Goal: Task Accomplishment & Management: Complete application form

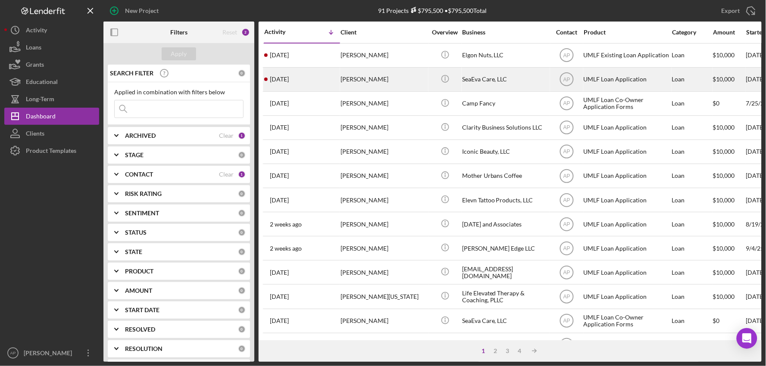
click at [363, 79] on div "[PERSON_NAME]" at bounding box center [383, 79] width 86 height 23
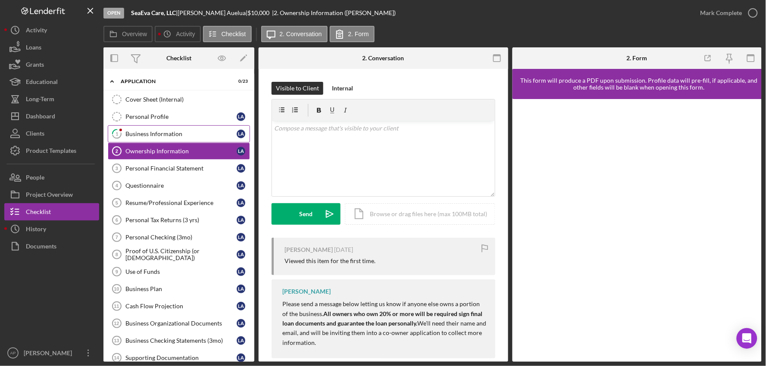
click at [147, 134] on div "Business Information" at bounding box center [180, 134] width 111 height 7
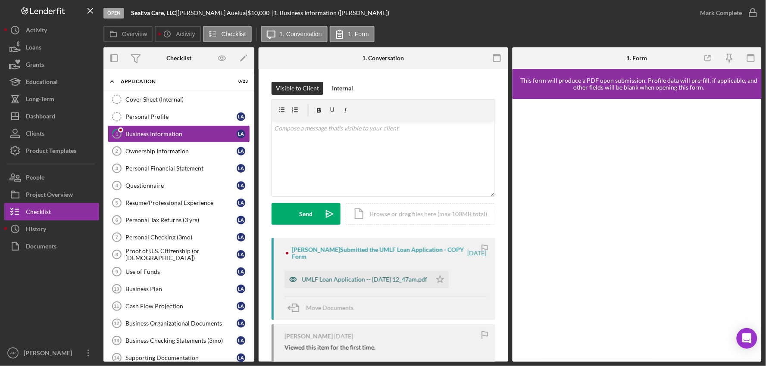
click at [359, 282] on div "UMLF Loan Application -- [DATE] 12_47am.pdf" at bounding box center [364, 279] width 125 height 7
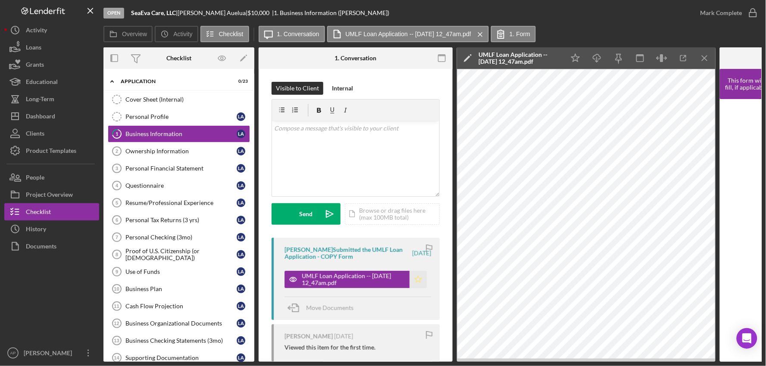
click at [414, 279] on polygon "button" at bounding box center [417, 279] width 7 height 7
click at [706, 16] on div "Mark Complete" at bounding box center [721, 12] width 42 height 17
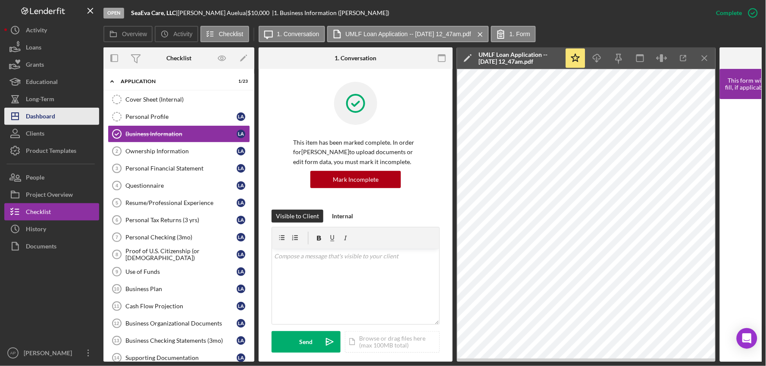
click at [52, 122] on div "Dashboard" at bounding box center [40, 117] width 29 height 19
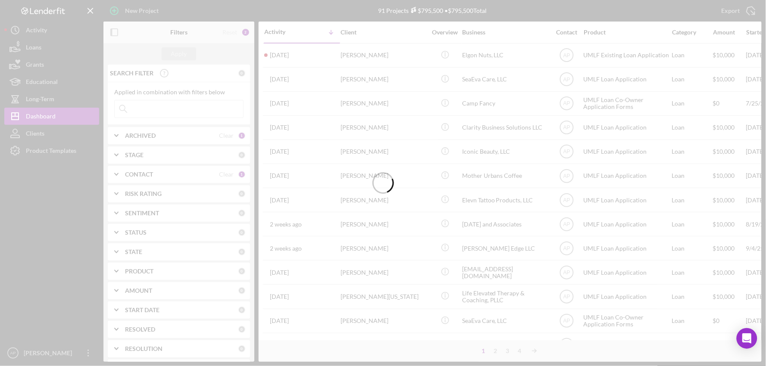
click at [378, 55] on div at bounding box center [383, 183] width 22 height 366
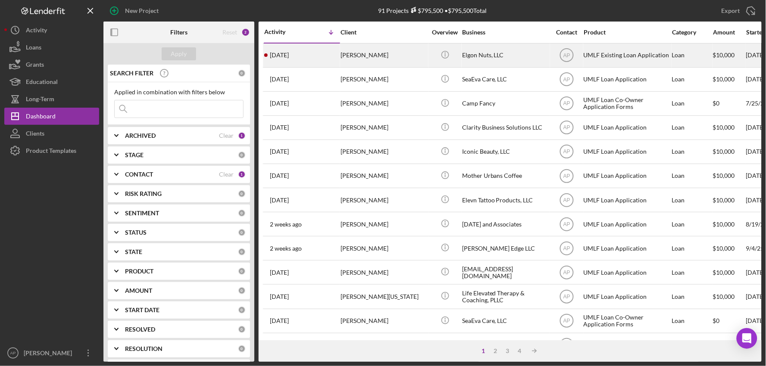
click at [374, 55] on div "[PERSON_NAME]" at bounding box center [383, 55] width 86 height 23
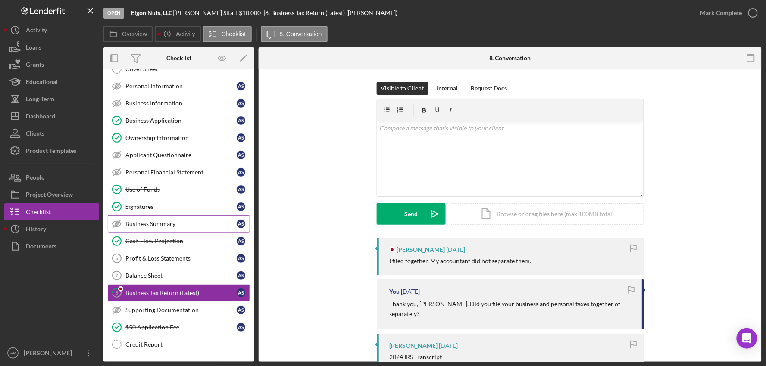
scroll to position [32, 0]
click at [755, 10] on icon "button" at bounding box center [753, 13] width 22 height 22
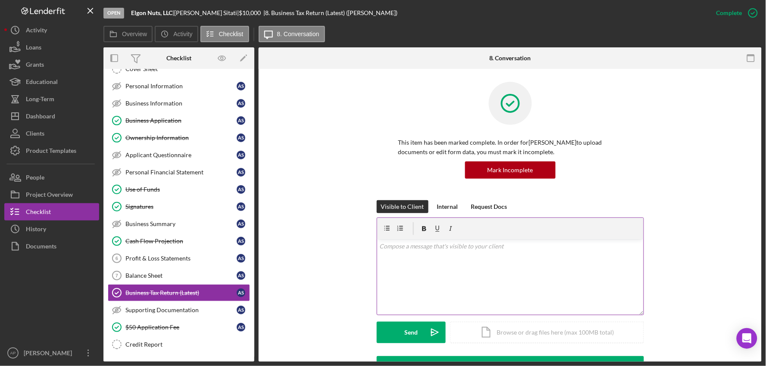
click at [407, 273] on div "v Color teal Color pink Remove color Add row above Add row below Add column bef…" at bounding box center [510, 277] width 266 height 75
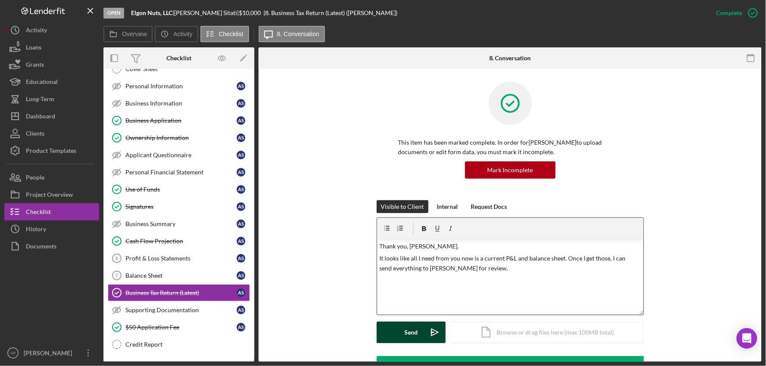
click at [415, 339] on div "Send" at bounding box center [410, 333] width 13 height 22
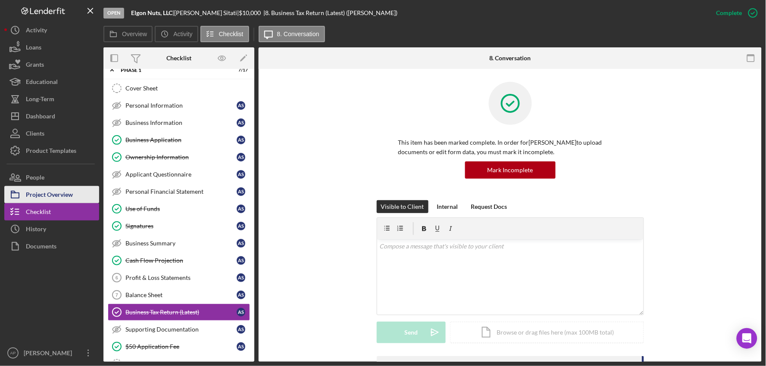
scroll to position [0, 0]
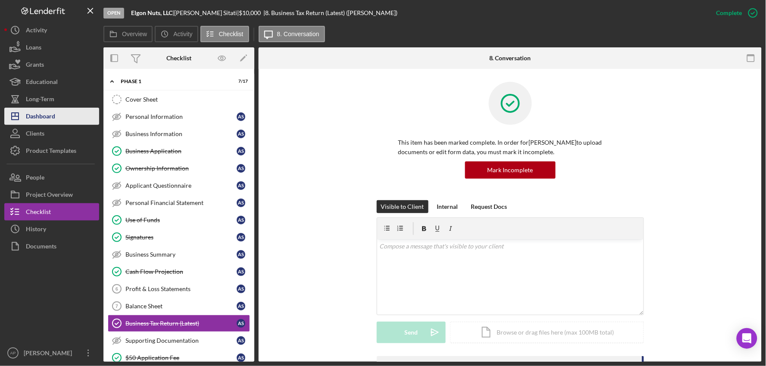
click at [51, 115] on div "Dashboard" at bounding box center [40, 117] width 29 height 19
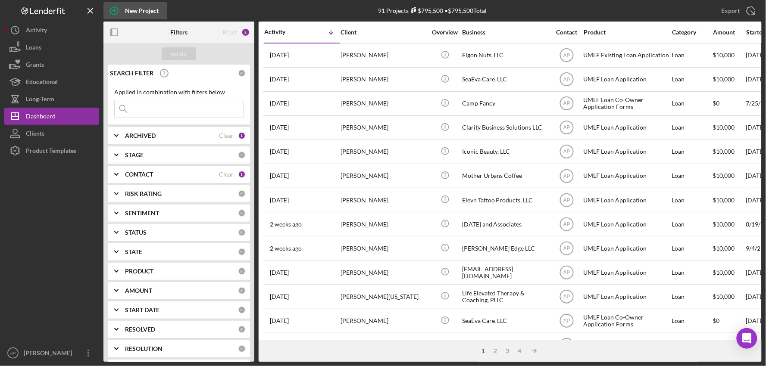
click at [144, 3] on div "New Project" at bounding box center [142, 10] width 34 height 17
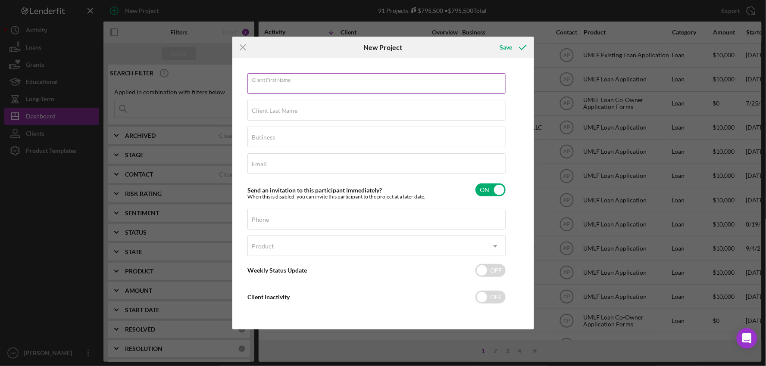
click at [309, 85] on input "Client First Name" at bounding box center [376, 83] width 258 height 21
type input "[PERSON_NAME]"
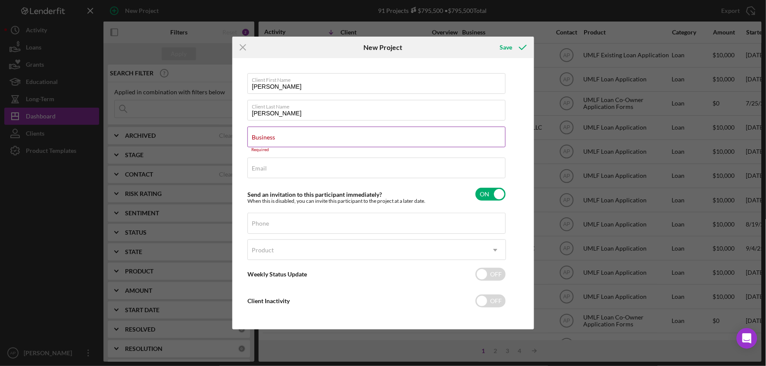
click at [275, 140] on label "Business" at bounding box center [263, 137] width 23 height 7
click at [310, 140] on input "Business" at bounding box center [376, 137] width 258 height 21
paste input "Yumberry Bowl North LLC"
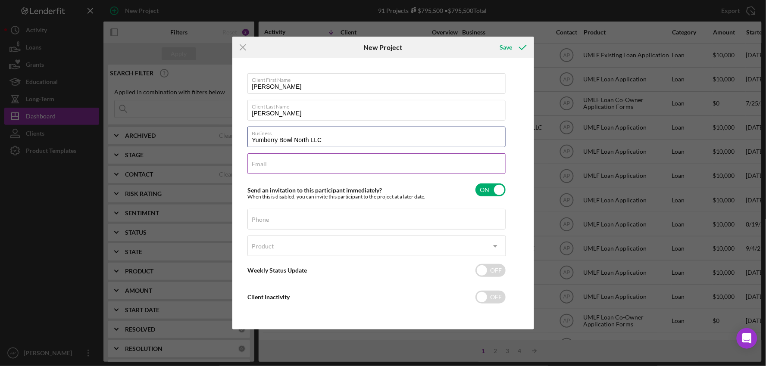
type input "Yumberry Bowl North LLC"
click at [285, 160] on div "Email Required" at bounding box center [376, 164] width 258 height 22
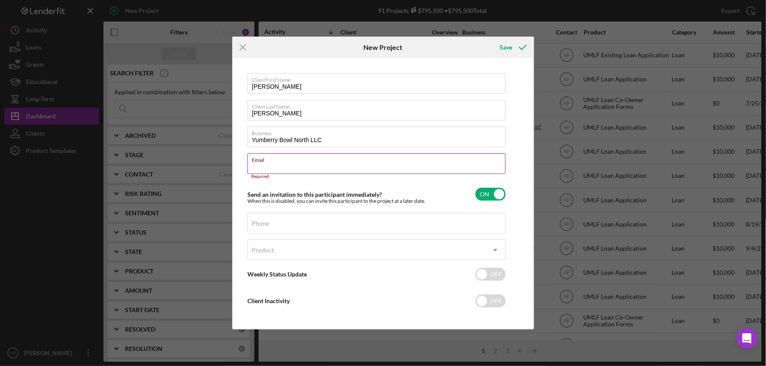
click at [296, 163] on label "Email" at bounding box center [378, 158] width 253 height 9
click at [296, 164] on input "Email" at bounding box center [376, 163] width 258 height 21
paste input "[EMAIL_ADDRESS][DOMAIN_NAME]"
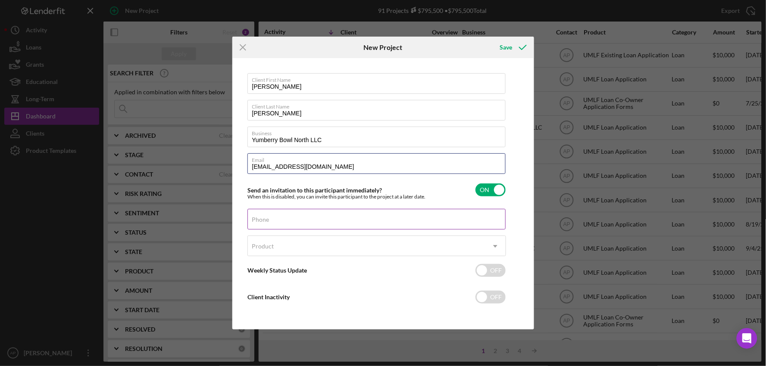
type input "[EMAIL_ADDRESS][DOMAIN_NAME]"
click at [261, 223] on label "Phone" at bounding box center [260, 219] width 17 height 7
click at [261, 223] on input "Phone" at bounding box center [376, 219] width 258 height 21
click at [260, 224] on input "Phone" at bounding box center [376, 219] width 258 height 21
paste input "[PHONE_NUMBER]"
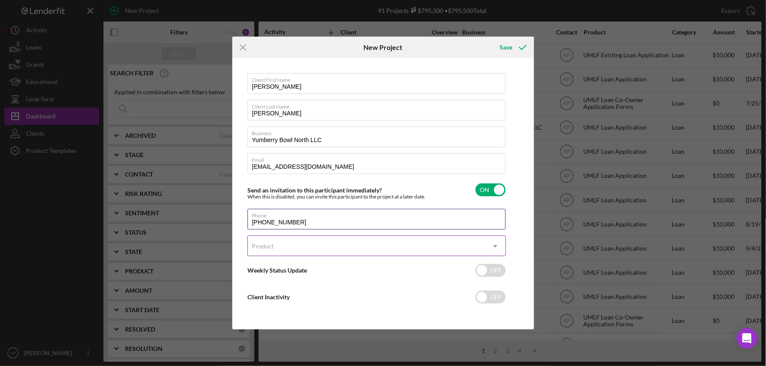
type input "[PHONE_NUMBER]"
click at [257, 247] on div "Product" at bounding box center [263, 246] width 22 height 7
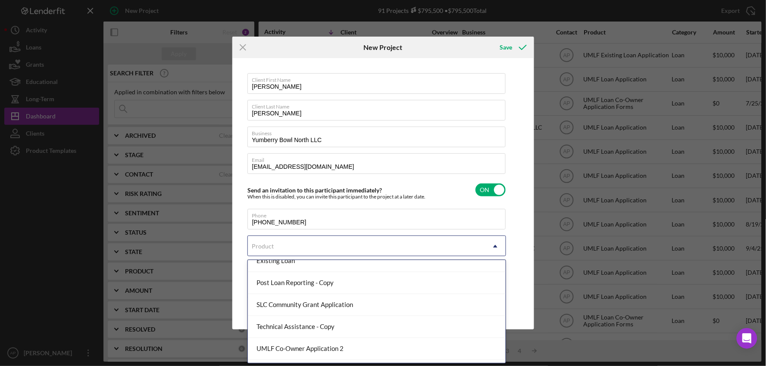
scroll to position [96, 0]
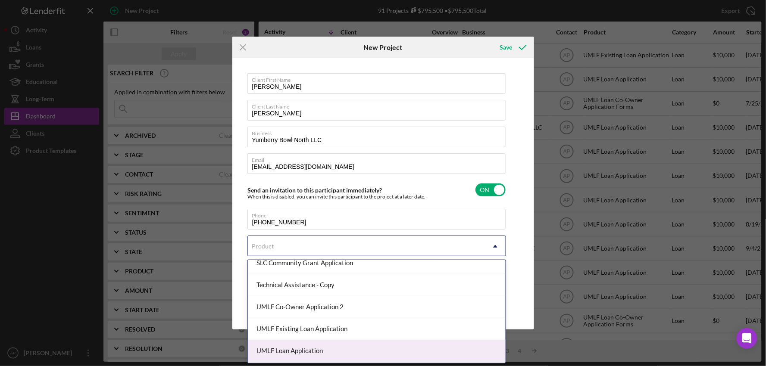
click at [301, 348] on div "UMLF Loan Application" at bounding box center [377, 351] width 258 height 22
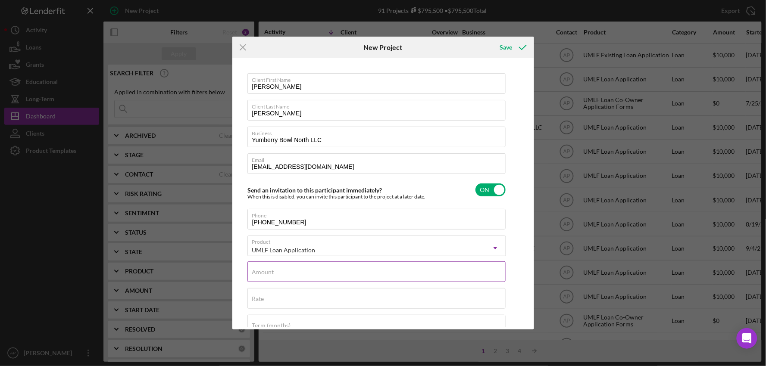
click at [387, 272] on input "Amount" at bounding box center [376, 271] width 258 height 21
type input "$10,000"
click at [499, 44] on button "Save" at bounding box center [512, 47] width 43 height 17
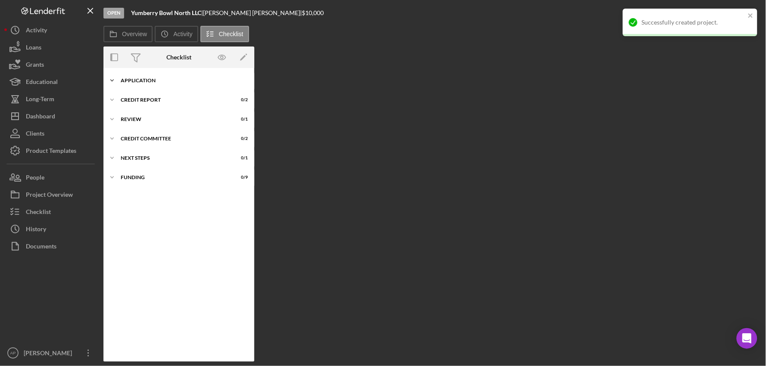
click at [171, 83] on div "Application" at bounding box center [182, 80] width 123 height 5
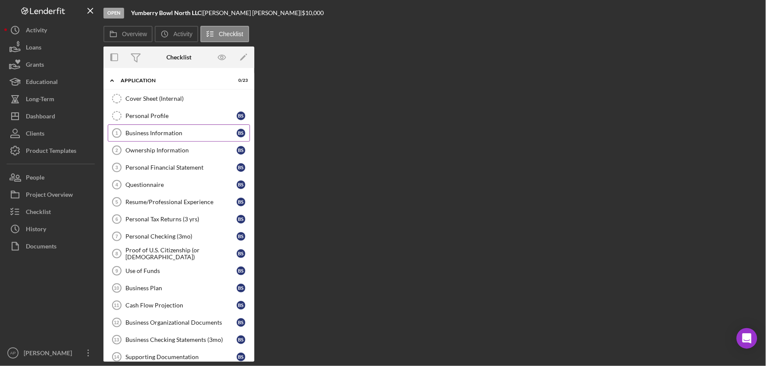
click at [162, 131] on div "Business Information" at bounding box center [180, 133] width 111 height 7
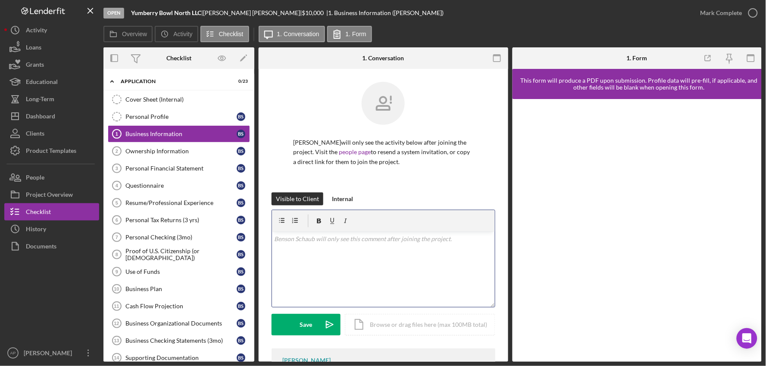
click at [365, 255] on div "v Color teal Color pink Remove color Add row above Add row below Add column bef…" at bounding box center [383, 269] width 223 height 75
click at [336, 252] on div "v Color teal Color pink Remove color Add row above Add row below Add column bef…" at bounding box center [383, 269] width 223 height 75
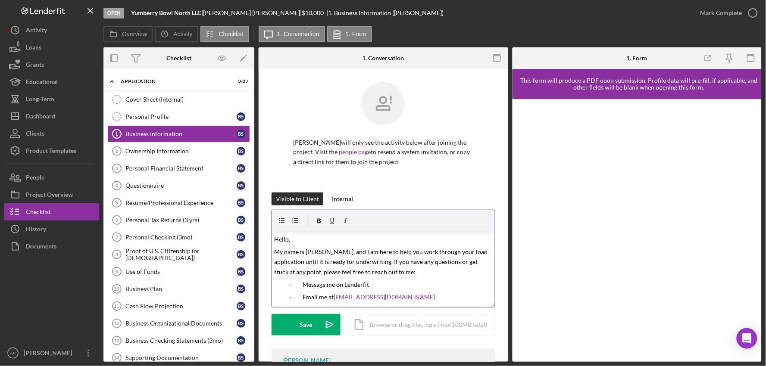
click at [288, 238] on span "Hello," at bounding box center [282, 239] width 16 height 7
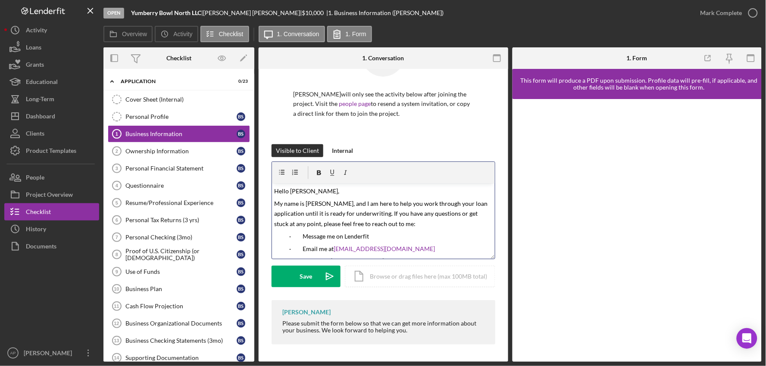
scroll to position [49, 0]
click at [405, 272] on div "Icon/Document Browse or drag files here (max 100MB total) Tap to choose files o…" at bounding box center [420, 277] width 150 height 22
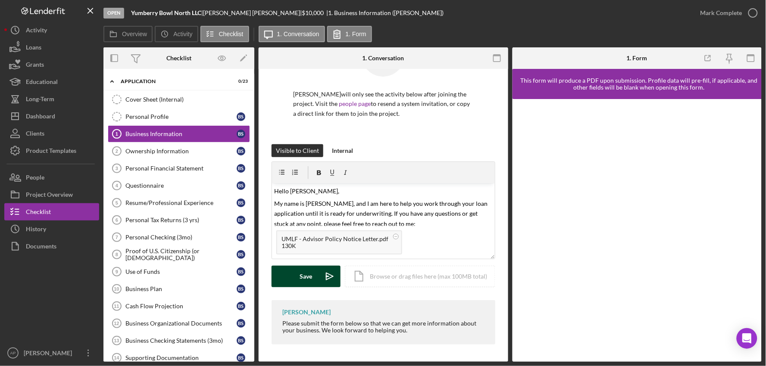
click at [318, 274] on button "Save Icon/icon-invite-send" at bounding box center [305, 277] width 69 height 22
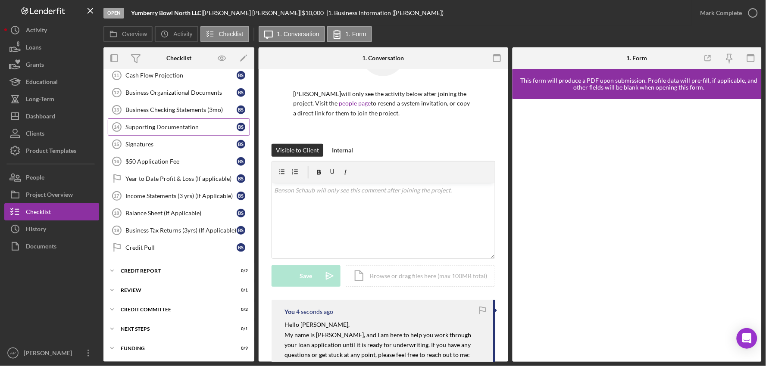
scroll to position [0, 0]
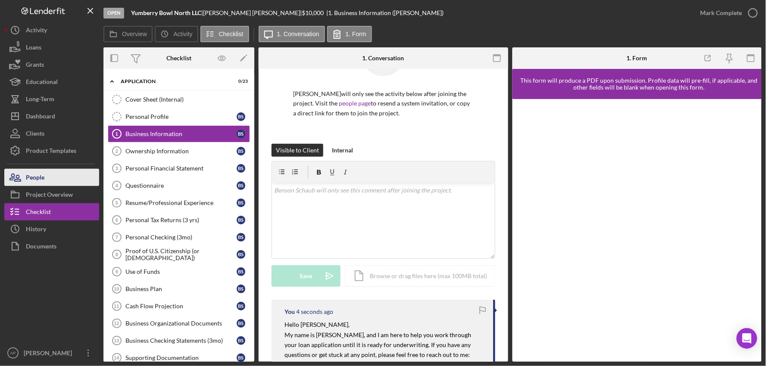
click at [44, 182] on div "People" at bounding box center [35, 178] width 19 height 19
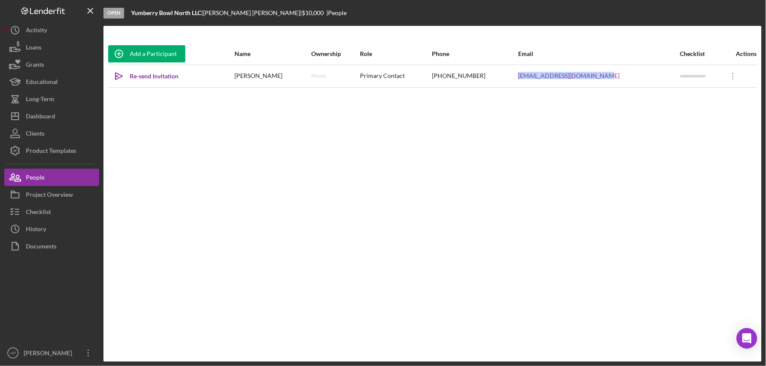
drag, startPoint x: 621, startPoint y: 78, endPoint x: 523, endPoint y: 85, distance: 98.5
click at [523, 82] on tr "Icon/icon-invite-send Re-send Invitation [PERSON_NAME] None Primary Contact [PH…" at bounding box center [432, 76] width 649 height 23
copy tr "[EMAIL_ADDRESS][DOMAIN_NAME]"
click at [61, 113] on button "Icon/Dashboard Dashboard" at bounding box center [51, 116] width 95 height 17
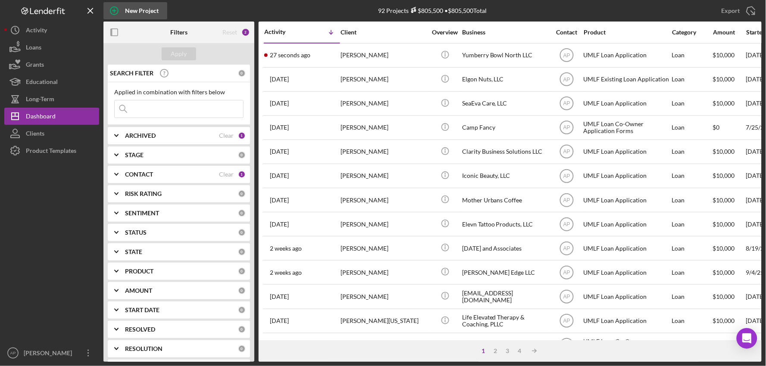
click at [127, 12] on div "New Project" at bounding box center [142, 10] width 34 height 17
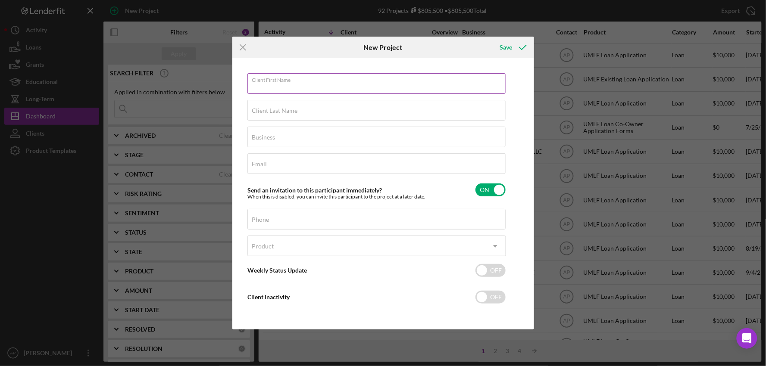
click at [333, 82] on div "Client First Name Required" at bounding box center [376, 84] width 258 height 22
type input "[PERSON_NAME]"
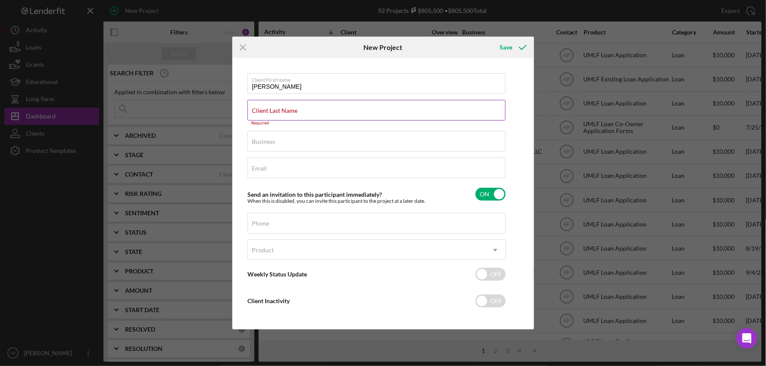
click at [298, 108] on label "Client Last Name" at bounding box center [275, 110] width 46 height 7
click at [321, 108] on input "Client Last Name" at bounding box center [376, 110] width 258 height 21
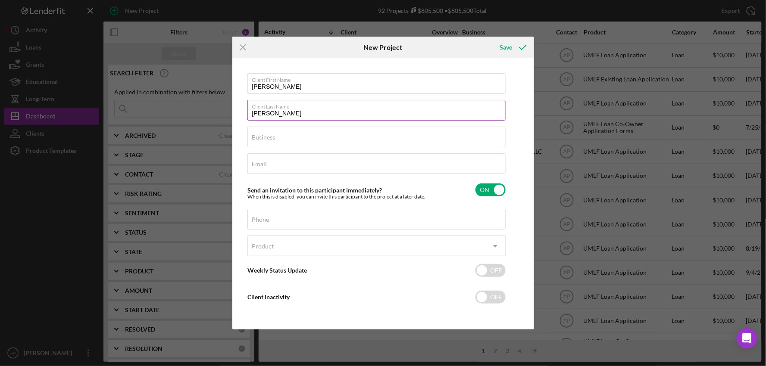
type input "[PERSON_NAME]"
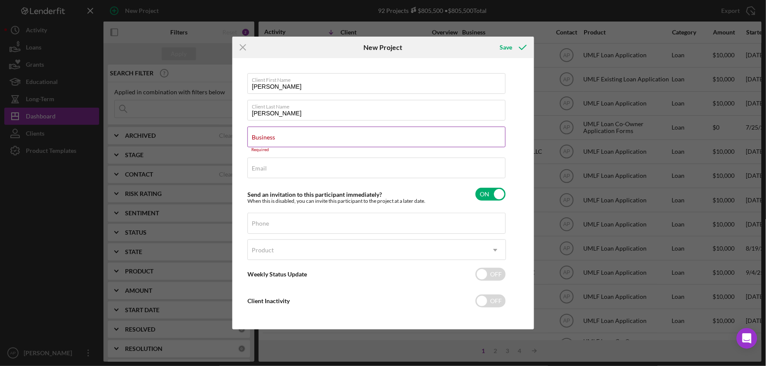
click at [288, 140] on input "Business" at bounding box center [376, 137] width 258 height 21
paste input "Forest River Builders & Associates LLC"
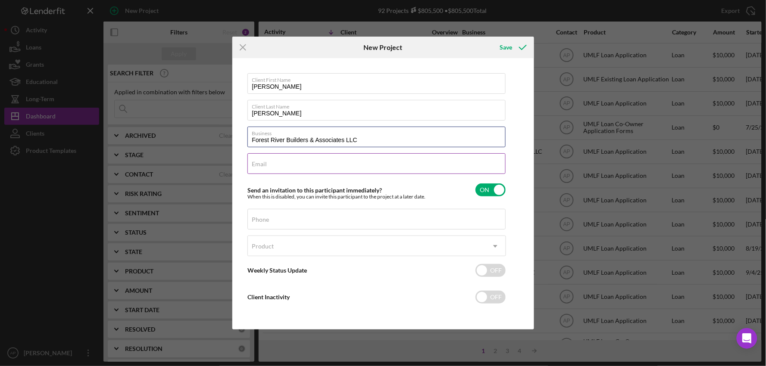
type input "Forest River Builders & Associates LLC"
click at [276, 160] on div "Email Required" at bounding box center [376, 164] width 258 height 22
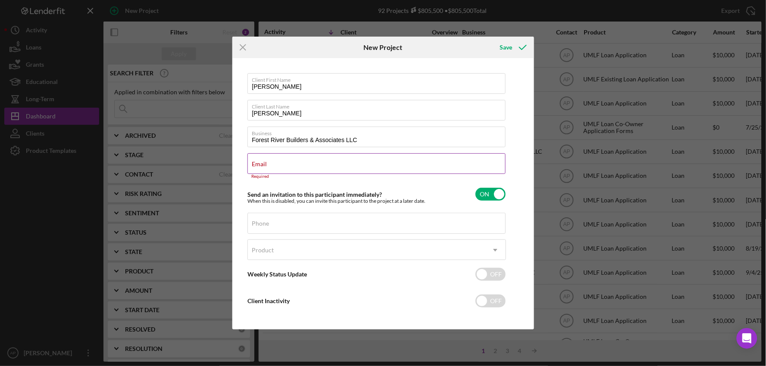
click at [267, 164] on label "Email" at bounding box center [259, 164] width 15 height 7
click at [306, 164] on input "Email" at bounding box center [376, 163] width 258 height 21
paste input "[EMAIL_ADDRESS][DOMAIN_NAME]"
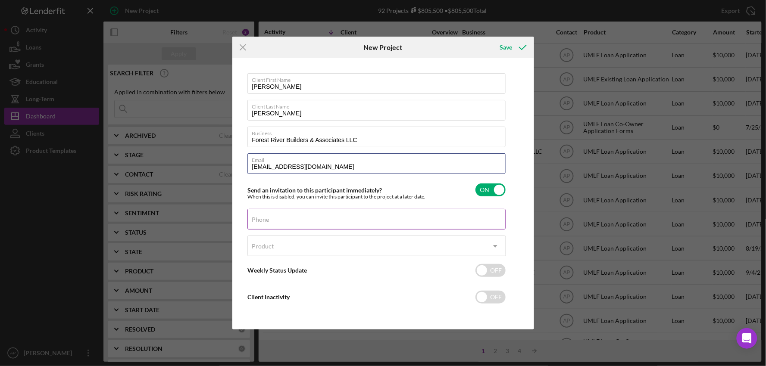
type input "[EMAIL_ADDRESS][DOMAIN_NAME]"
click at [293, 222] on input "Phone" at bounding box center [376, 219] width 258 height 21
click at [269, 218] on label "Phone" at bounding box center [260, 219] width 17 height 7
click at [277, 218] on input "Phone" at bounding box center [376, 219] width 258 height 21
paste input "[PHONE_NUMBER]"
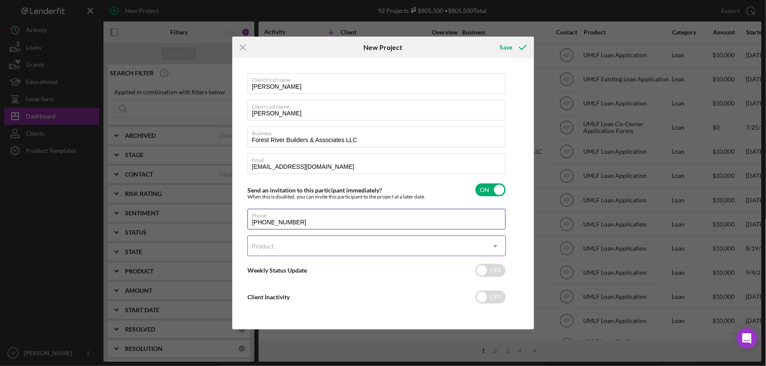
type input "[PHONE_NUMBER]"
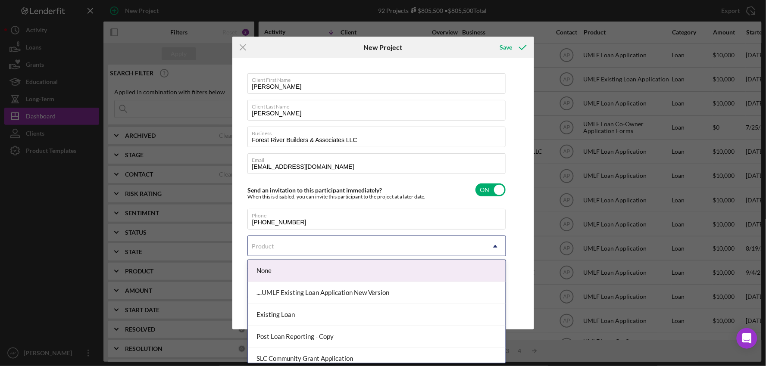
click at [258, 250] on div "Product" at bounding box center [263, 246] width 22 height 7
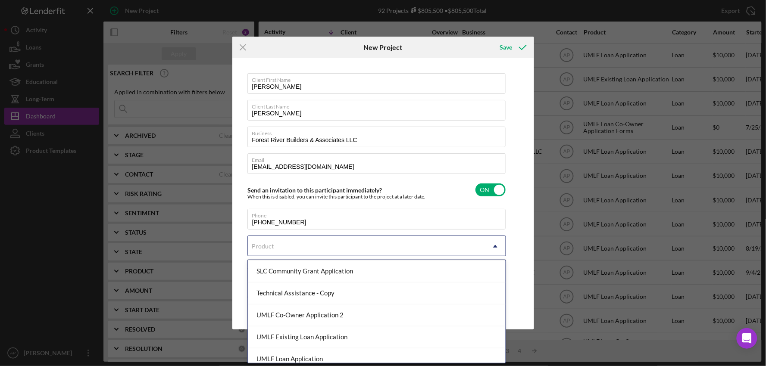
scroll to position [96, 0]
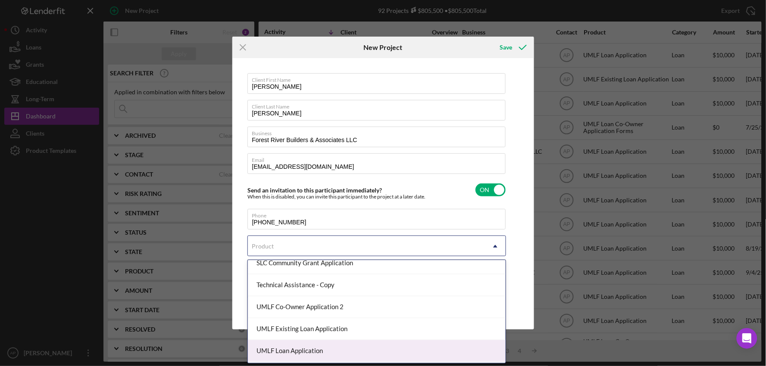
click at [287, 351] on div "UMLF Loan Application" at bounding box center [377, 351] width 258 height 22
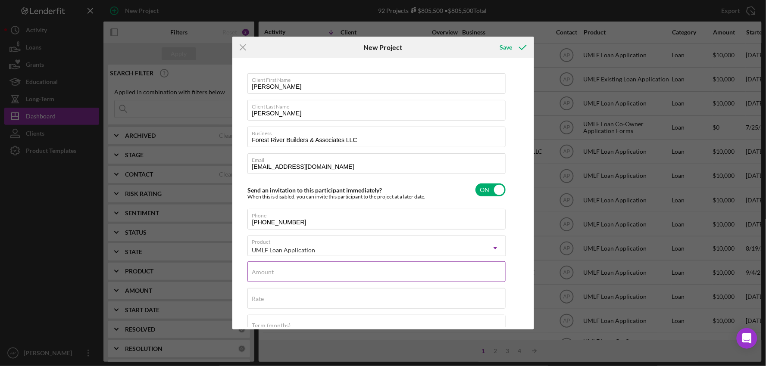
click at [339, 268] on div "Amount" at bounding box center [376, 272] width 258 height 22
type input "$10,000"
drag, startPoint x: 509, startPoint y: 49, endPoint x: 515, endPoint y: 49, distance: 6.5
click at [510, 49] on div "Save" at bounding box center [505, 47] width 12 height 17
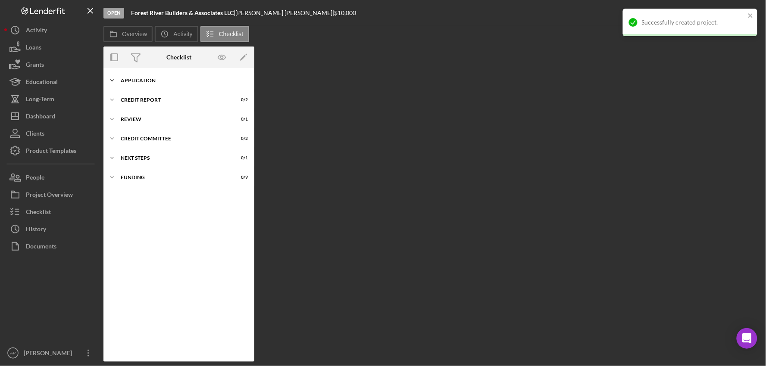
click at [148, 79] on div "Application" at bounding box center [182, 80] width 123 height 5
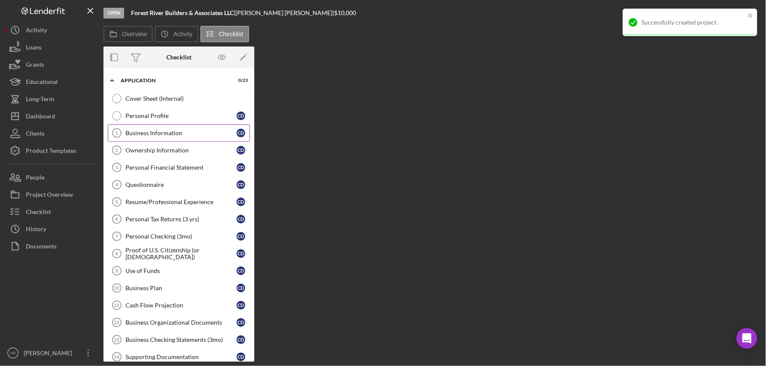
click at [145, 133] on div "Business Information" at bounding box center [180, 133] width 111 height 7
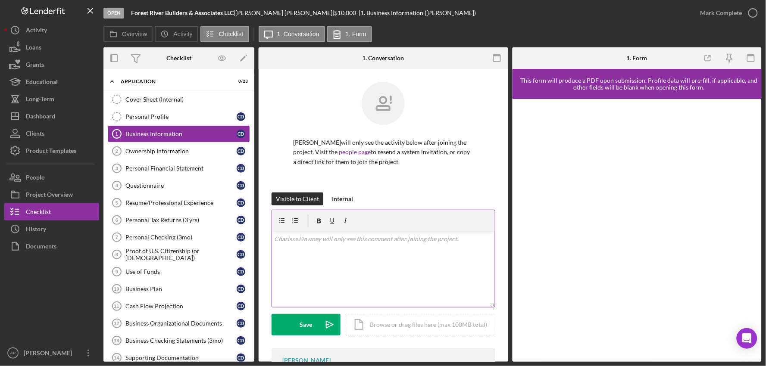
click at [363, 248] on div "v Color teal Color pink Remove color Add row above Add row below Add column bef…" at bounding box center [383, 269] width 223 height 75
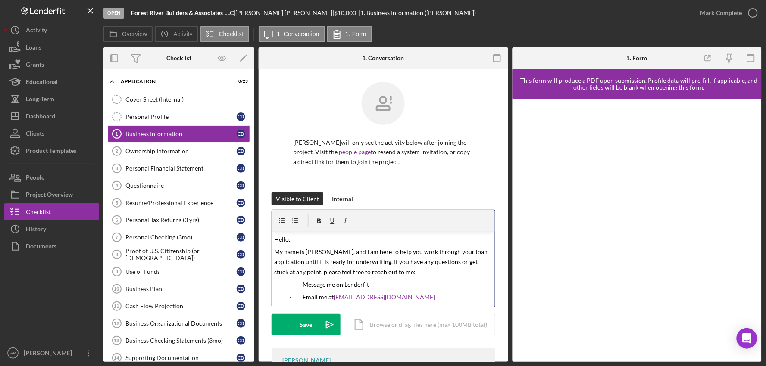
click at [288, 241] on span "Hello," at bounding box center [282, 239] width 16 height 7
click at [437, 325] on div "Icon/Document Browse or drag files here (max 100MB total) Tap to choose files o…" at bounding box center [420, 325] width 150 height 22
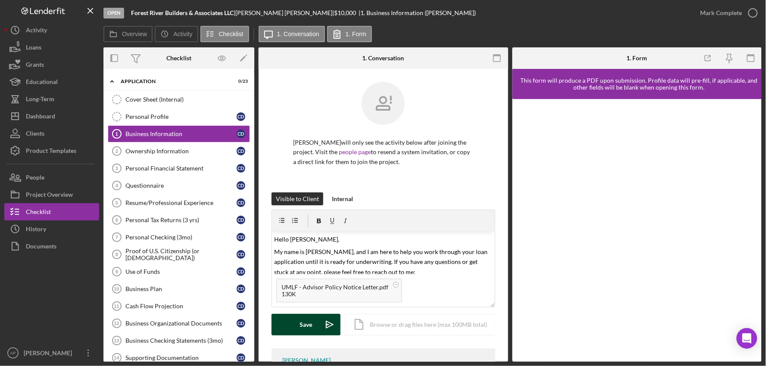
click at [296, 332] on button "Save Icon/icon-invite-send" at bounding box center [305, 325] width 69 height 22
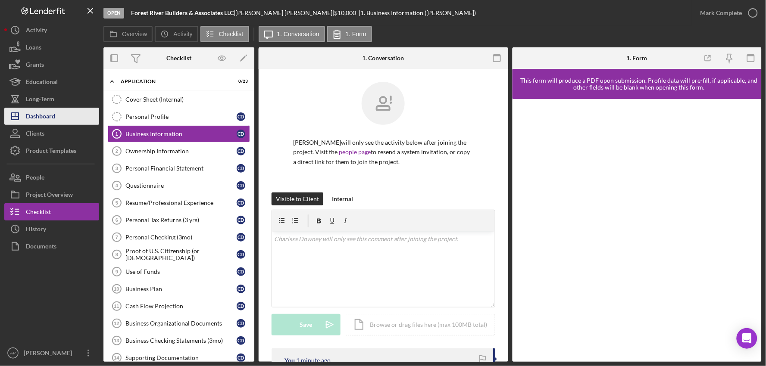
click at [62, 112] on button "Icon/Dashboard Dashboard" at bounding box center [51, 116] width 95 height 17
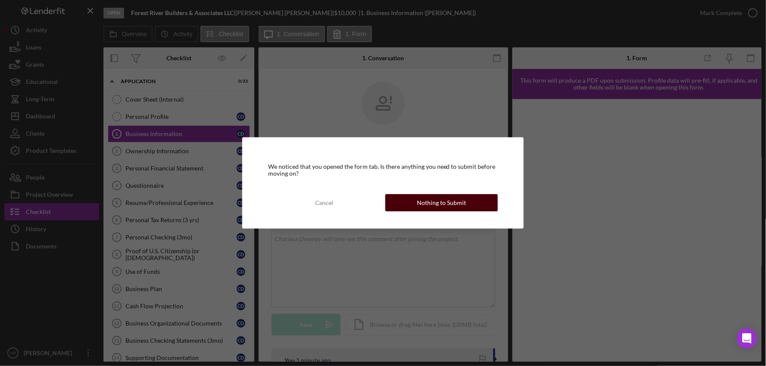
click at [475, 203] on button "Nothing to Submit" at bounding box center [441, 202] width 113 height 17
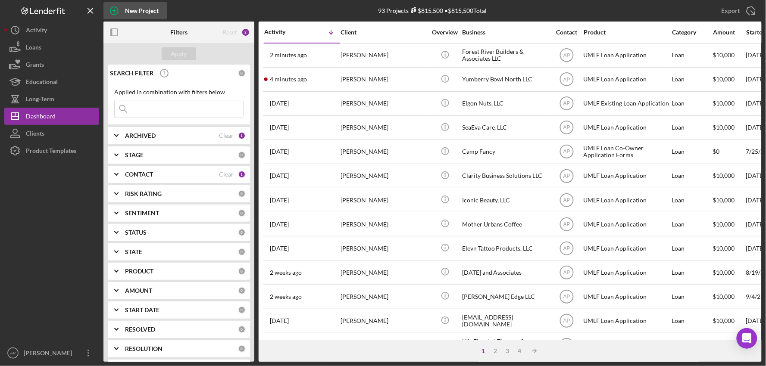
click at [136, 14] on div "New Project" at bounding box center [142, 10] width 34 height 17
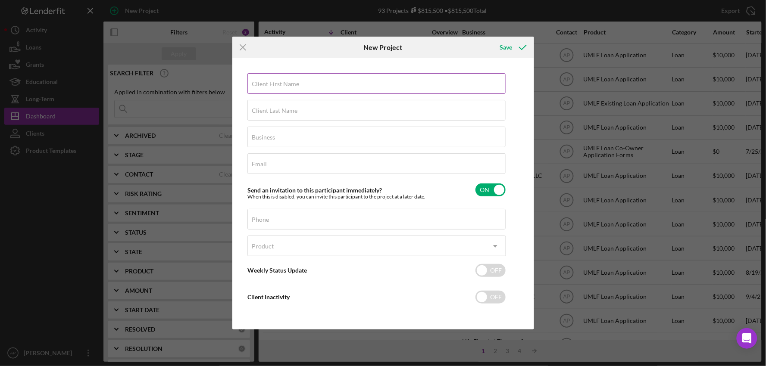
click at [291, 81] on label "Client First Name" at bounding box center [275, 84] width 47 height 7
click at [291, 81] on input "Client First Name" at bounding box center [376, 83] width 258 height 21
type input "[PERSON_NAME]"
type input "for"
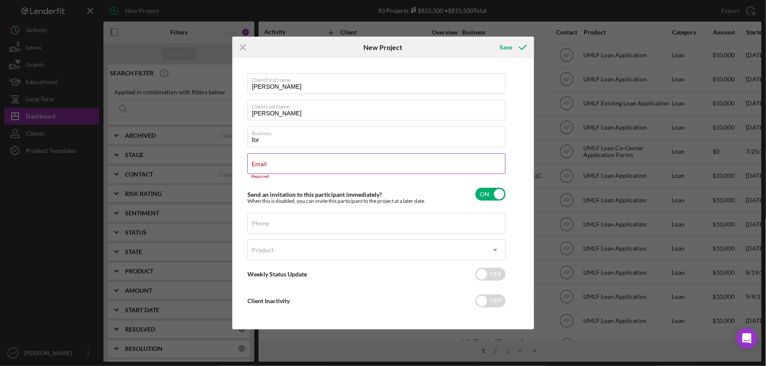
click at [267, 166] on label "Email" at bounding box center [259, 164] width 15 height 7
click at [327, 166] on input "Email" at bounding box center [376, 163] width 258 height 21
paste input "[EMAIL_ADDRESS][DOMAIN_NAME]"
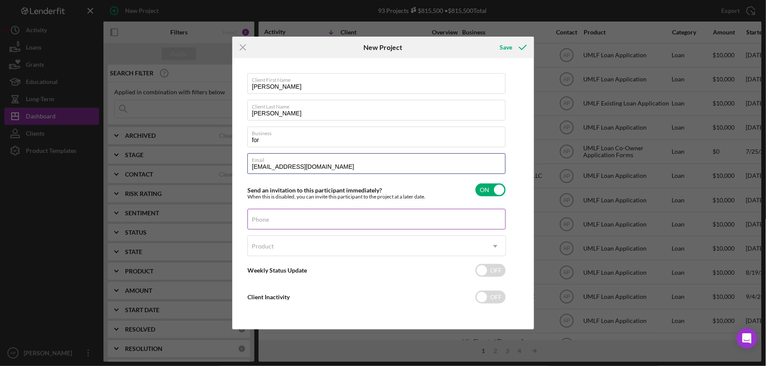
type input "[EMAIL_ADDRESS][DOMAIN_NAME]"
click at [299, 219] on input "Phone" at bounding box center [376, 219] width 258 height 21
click at [269, 220] on label "Phone" at bounding box center [260, 219] width 17 height 7
click at [272, 220] on input "Phone" at bounding box center [376, 219] width 258 height 21
paste input "[PHONE_NUMBER]"
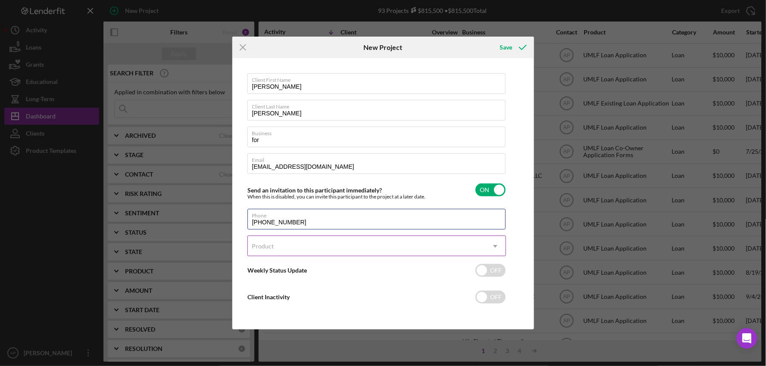
type input "[PHONE_NUMBER]"
click at [269, 246] on div "Product" at bounding box center [263, 246] width 22 height 7
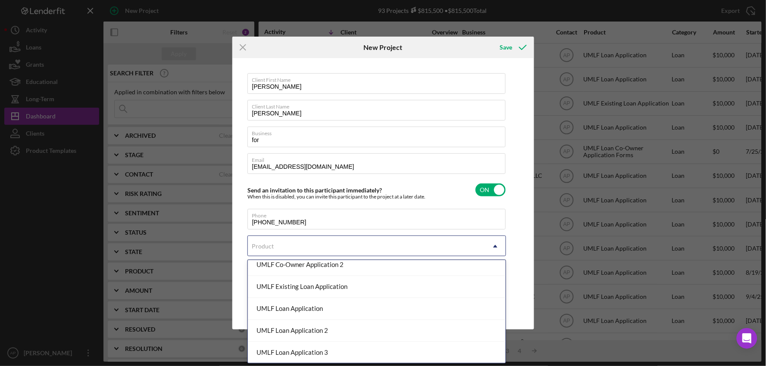
scroll to position [143, 0]
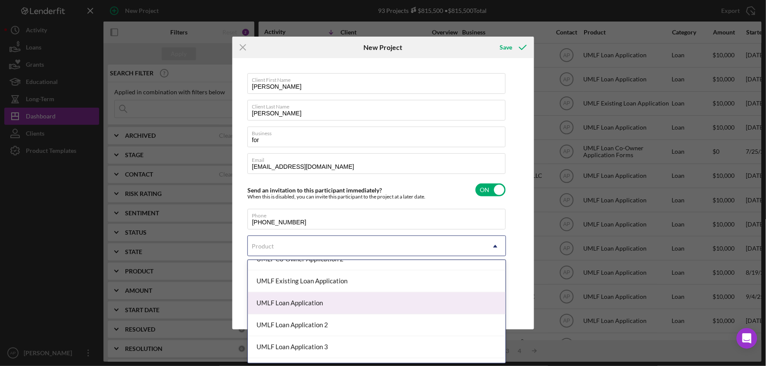
click at [302, 305] on div "UMLF Loan Application" at bounding box center [377, 304] width 258 height 22
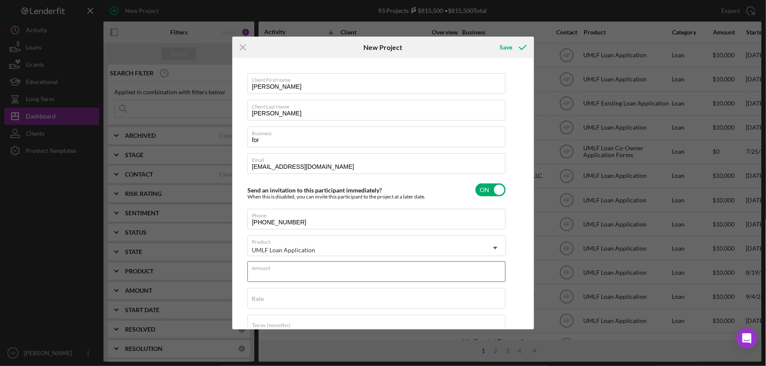
click at [295, 277] on input "Amount" at bounding box center [376, 271] width 258 height 21
type input "$10,000"
click at [269, 138] on div "Business for" at bounding box center [376, 138] width 258 height 22
click at [264, 140] on input "for" at bounding box center [376, 137] width 258 height 21
type input "Forest River Builders & Associates LLC"
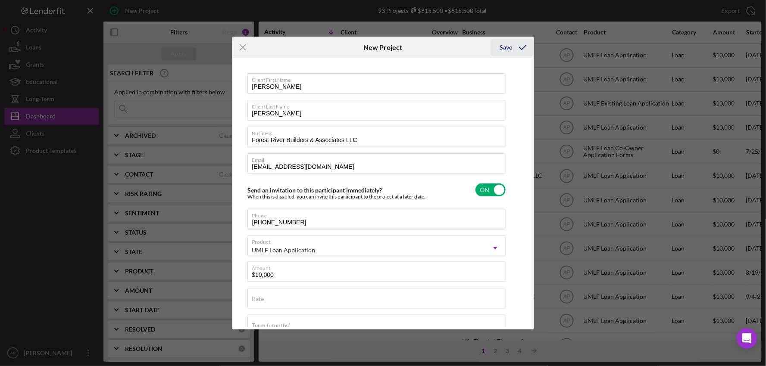
click at [501, 49] on div "Save" at bounding box center [505, 47] width 12 height 17
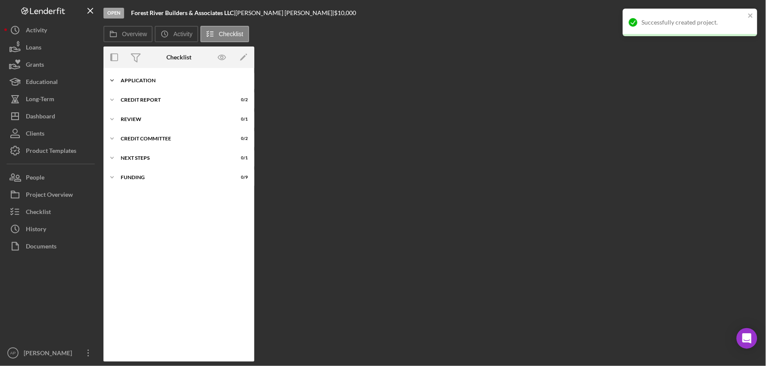
click at [141, 76] on div "Icon/Expander Application 0 / 23" at bounding box center [178, 80] width 151 height 17
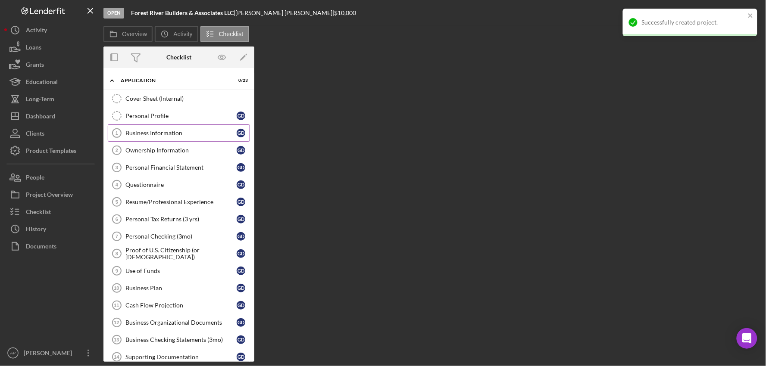
drag, startPoint x: 133, startPoint y: 134, endPoint x: 143, endPoint y: 134, distance: 9.9
click at [133, 134] on div "Business Information" at bounding box center [180, 133] width 111 height 7
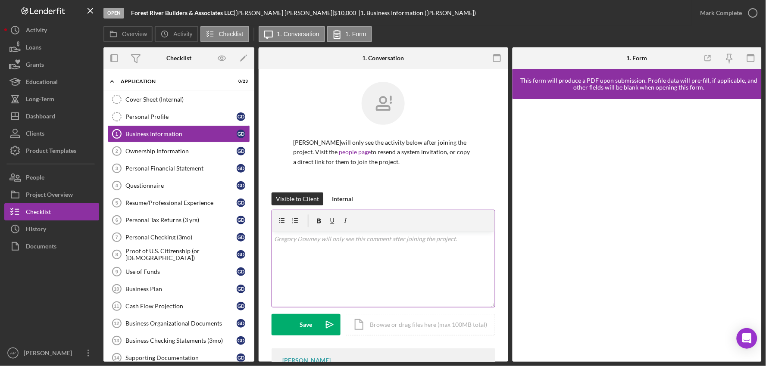
click at [306, 256] on div "v Color teal Color pink Remove color Add row above Add row below Add column bef…" at bounding box center [383, 269] width 223 height 75
click at [284, 244] on div "v Color teal Color pink Remove color Add row above Add row below Add column bef…" at bounding box center [383, 269] width 223 height 75
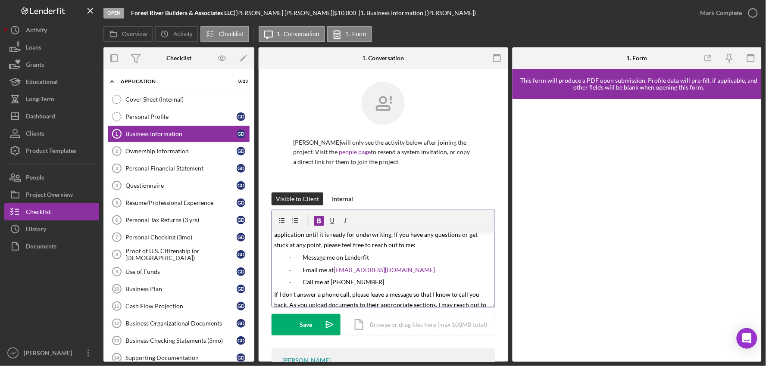
scroll to position [76, 0]
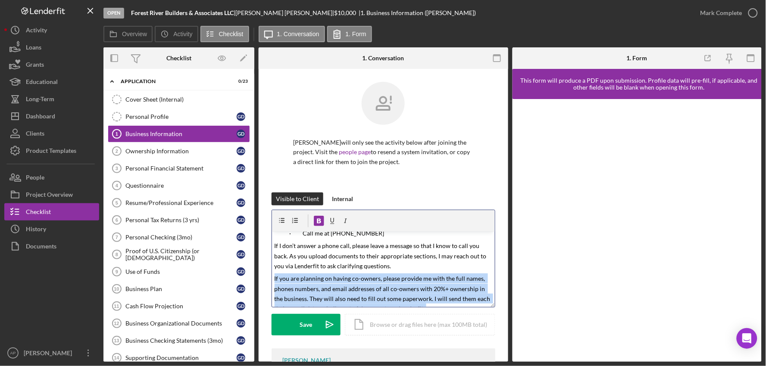
drag, startPoint x: 352, startPoint y: 304, endPoint x: 273, endPoint y: 274, distance: 84.9
click at [273, 274] on div "v Color teal Color pink Remove color Add row above Add row below Add column bef…" at bounding box center [383, 269] width 223 height 75
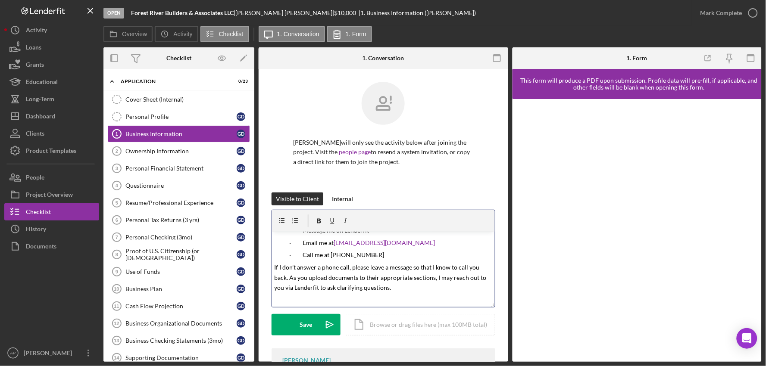
scroll to position [55, 0]
click at [289, 327] on button "Save Icon/icon-invite-send" at bounding box center [305, 325] width 69 height 22
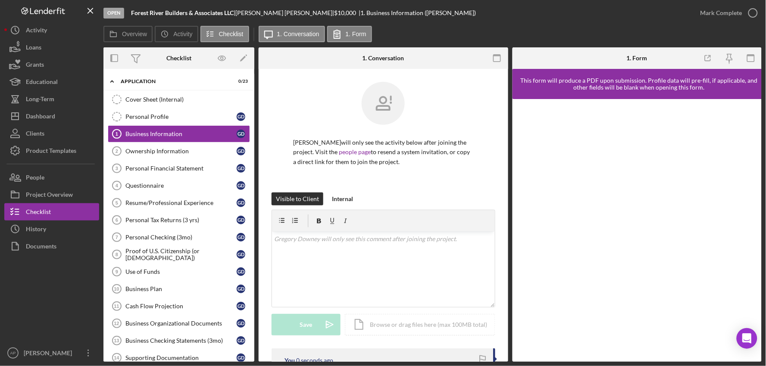
scroll to position [0, 0]
click at [55, 180] on button "People" at bounding box center [51, 177] width 95 height 17
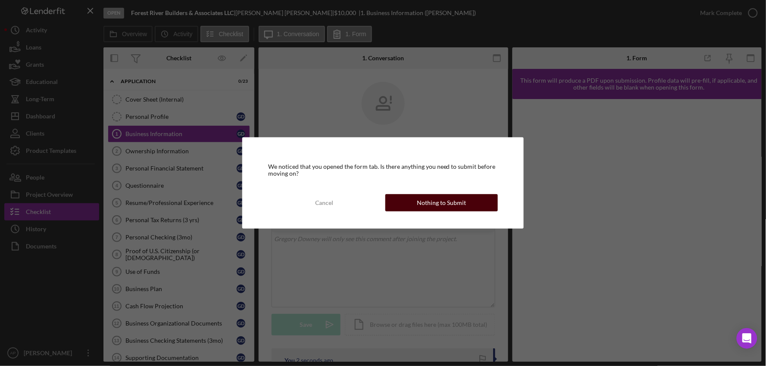
click at [423, 203] on div "Nothing to Submit" at bounding box center [441, 202] width 49 height 17
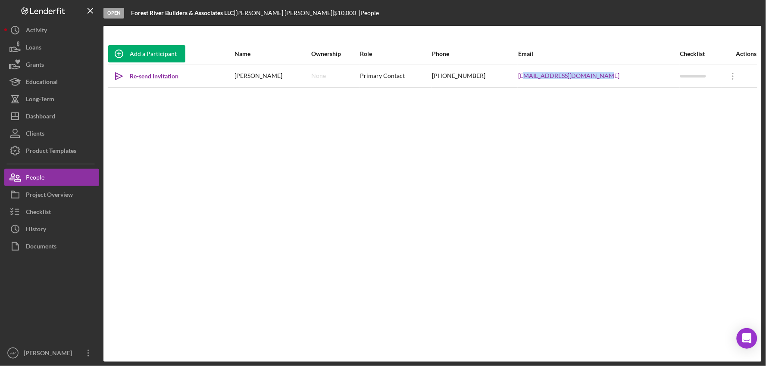
drag, startPoint x: 625, startPoint y: 86, endPoint x: 535, endPoint y: 84, distance: 90.1
click at [535, 84] on div "[EMAIL_ADDRESS][DOMAIN_NAME]" at bounding box center [598, 76] width 161 height 22
click at [625, 80] on div "[EMAIL_ADDRESS][DOMAIN_NAME]" at bounding box center [598, 76] width 161 height 22
click at [636, 77] on div "[EMAIL_ADDRESS][DOMAIN_NAME]" at bounding box center [598, 76] width 161 height 22
drag, startPoint x: 620, startPoint y: 75, endPoint x: 526, endPoint y: 81, distance: 94.1
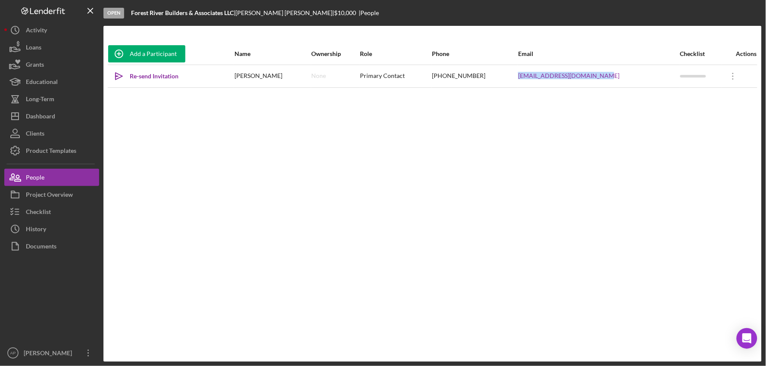
click at [526, 81] on tr "Icon/icon-invite-send Re-send Invitation [PERSON_NAME] None Primary Contact [PH…" at bounding box center [432, 76] width 649 height 23
copy tr "[EMAIL_ADDRESS][DOMAIN_NAME]"
click at [50, 122] on div "Dashboard" at bounding box center [40, 117] width 29 height 19
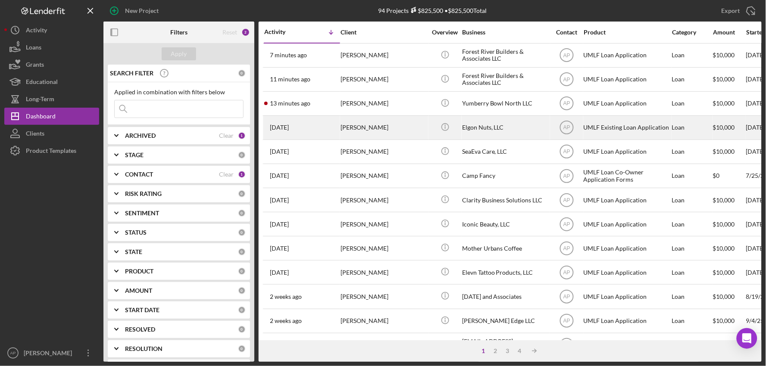
click at [388, 118] on div "[PERSON_NAME]" at bounding box center [383, 127] width 86 height 23
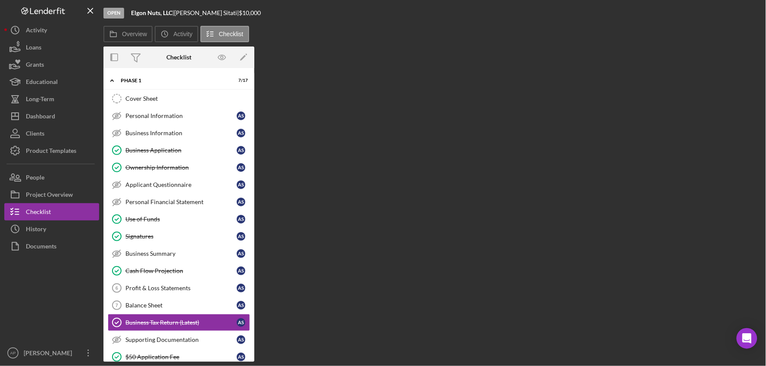
scroll to position [31, 0]
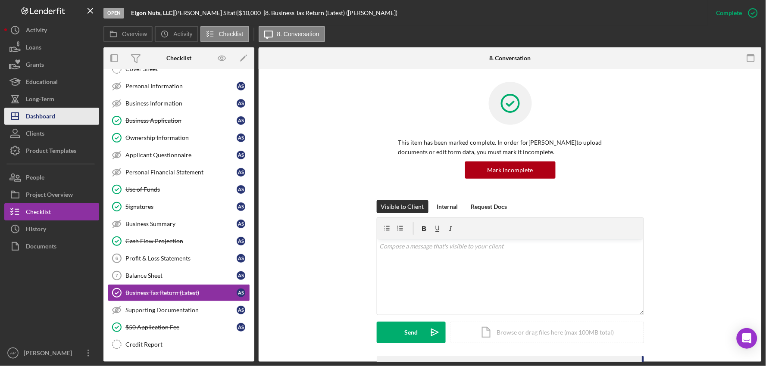
click at [59, 115] on button "Icon/Dashboard Dashboard" at bounding box center [51, 116] width 95 height 17
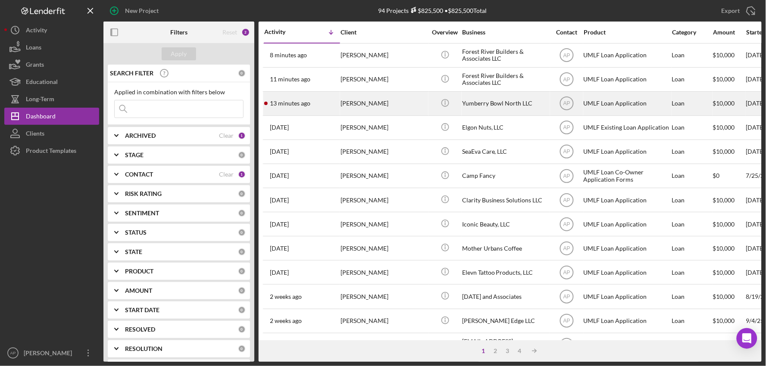
click at [353, 113] on div "[PERSON_NAME]" at bounding box center [383, 103] width 86 height 23
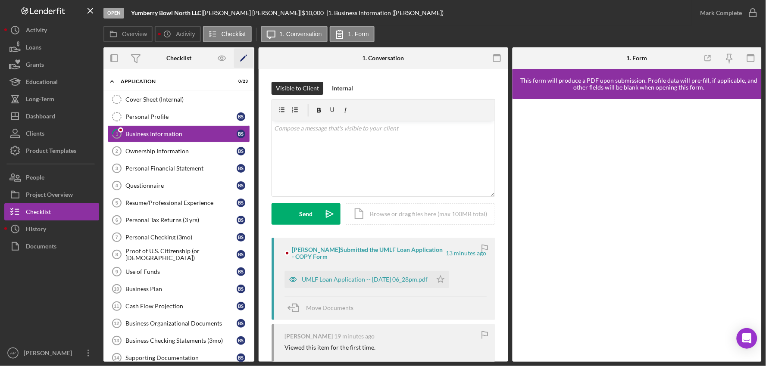
click at [244, 62] on icon "Icon/Edit" at bounding box center [243, 58] width 19 height 19
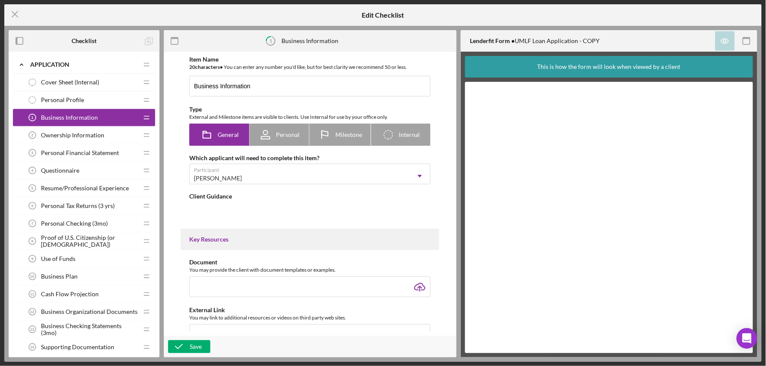
type textarea "<div>Please submit the form below so that we can get more information about you…"
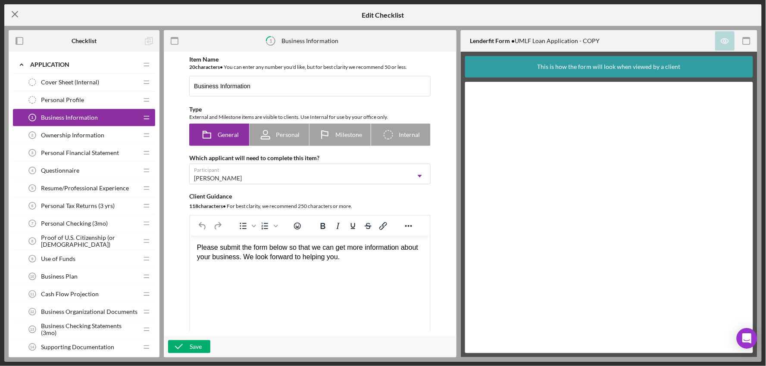
click at [12, 10] on icon "Icon/Menu Close" at bounding box center [15, 14] width 22 height 22
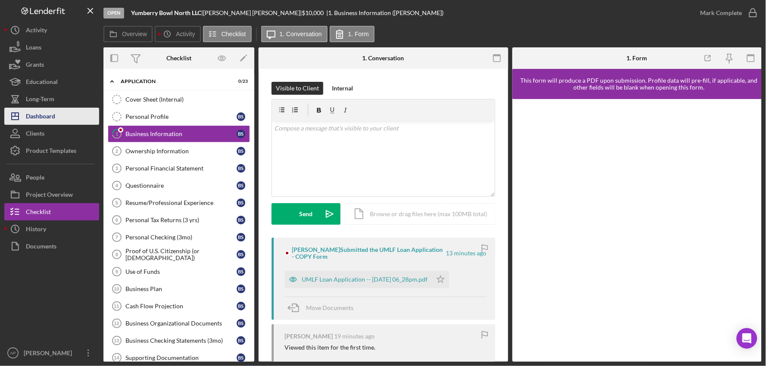
click at [61, 118] on button "Icon/Dashboard Dashboard" at bounding box center [51, 116] width 95 height 17
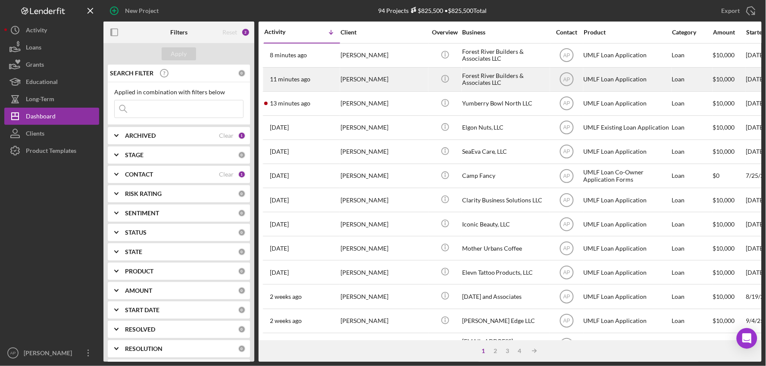
click at [374, 80] on div "[PERSON_NAME]" at bounding box center [383, 79] width 86 height 23
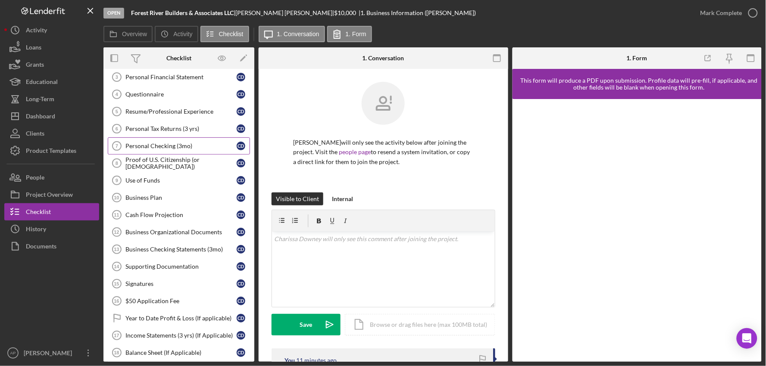
scroll to position [143, 0]
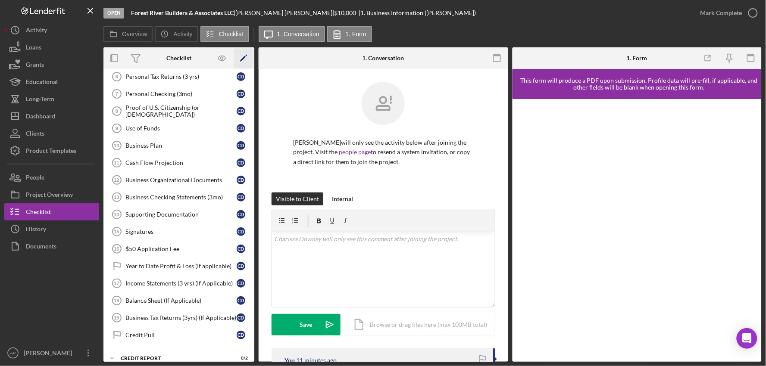
click at [242, 57] on icon "Icon/Edit" at bounding box center [243, 58] width 19 height 19
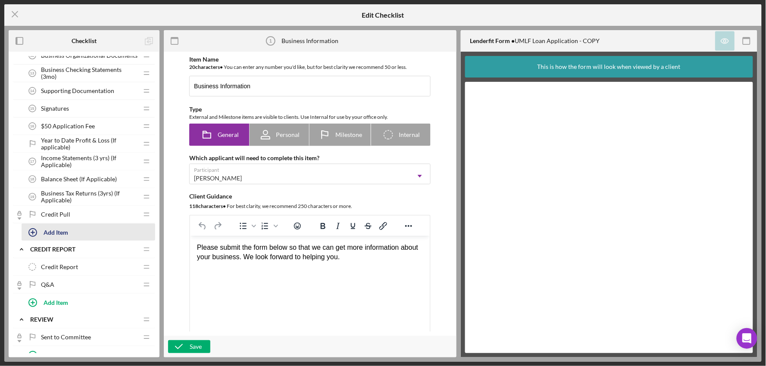
scroll to position [239, 0]
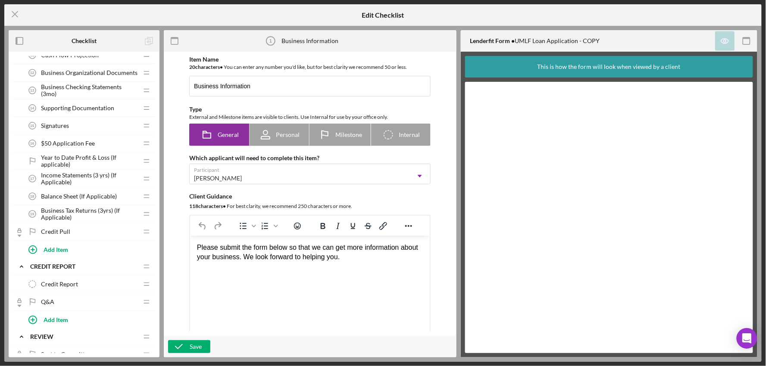
click at [94, 160] on span "Year to Date Profit & Loss (If applicable)" at bounding box center [89, 161] width 97 height 14
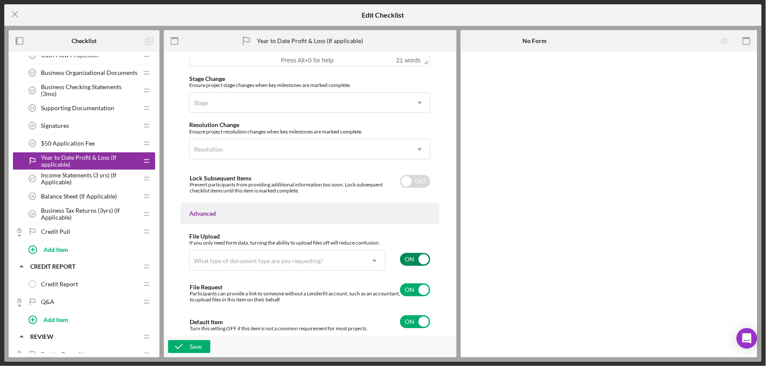
drag, startPoint x: 398, startPoint y: 256, endPoint x: 403, endPoint y: 257, distance: 5.6
click at [398, 257] on div "ON" at bounding box center [412, 259] width 37 height 18
checkbox input "false"
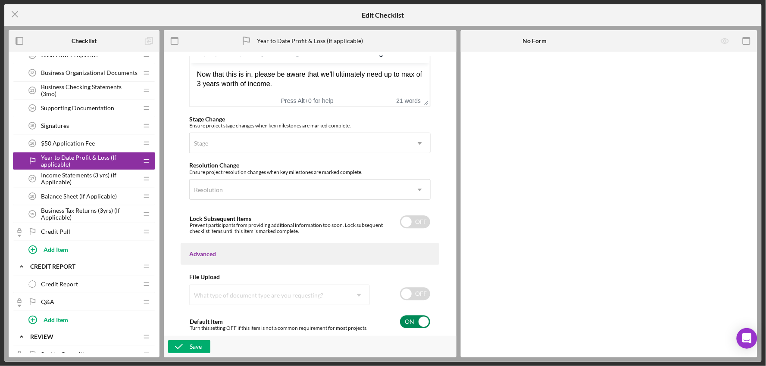
click at [414, 323] on input "checkbox" at bounding box center [415, 321] width 30 height 13
checkbox input "false"
click at [192, 345] on div "Save" at bounding box center [196, 346] width 12 height 13
click at [90, 179] on span "Income Statements (3 yrs) (If Applicable)" at bounding box center [89, 179] width 97 height 14
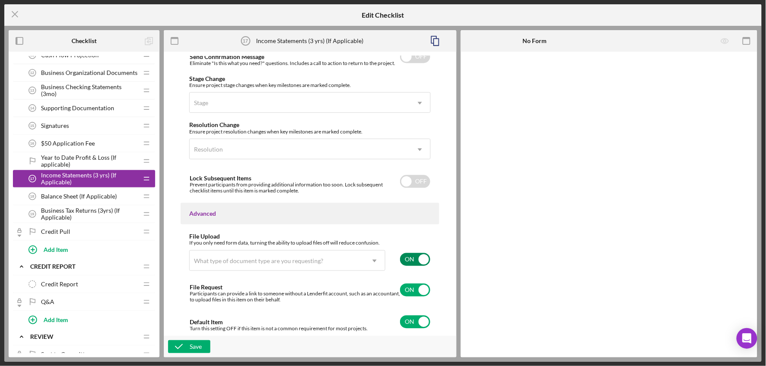
click at [424, 260] on input "checkbox" at bounding box center [415, 259] width 30 height 13
checkbox input "false"
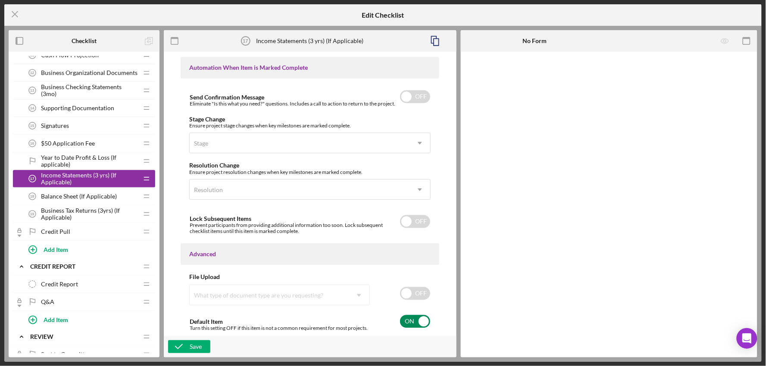
click at [409, 325] on input "checkbox" at bounding box center [415, 321] width 30 height 13
checkbox input "false"
click at [212, 347] on div "Save" at bounding box center [310, 347] width 293 height 22
click at [199, 346] on div "Save" at bounding box center [196, 346] width 12 height 13
click at [105, 199] on span "Balance Sheet (If Applicable)" at bounding box center [79, 196] width 76 height 7
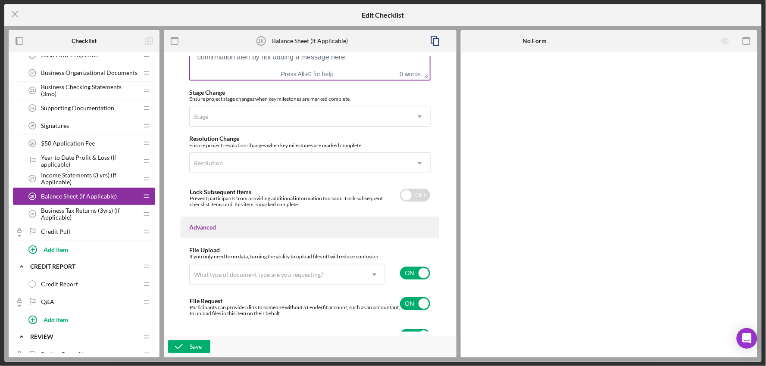
scroll to position [653, 0]
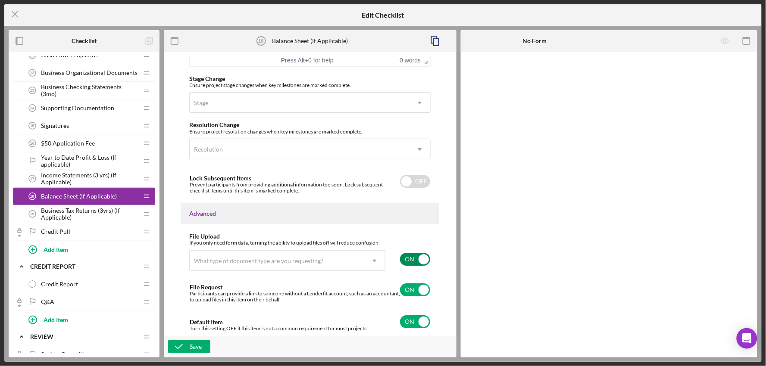
click at [407, 254] on input "checkbox" at bounding box center [415, 259] width 30 height 13
checkbox input "false"
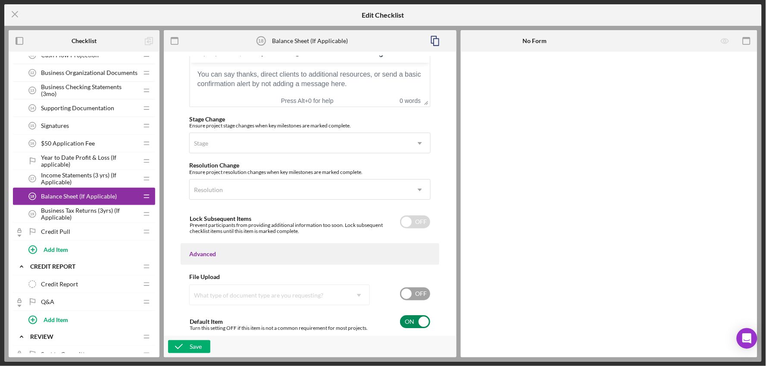
click at [426, 319] on input "checkbox" at bounding box center [415, 321] width 30 height 13
checkbox input "false"
click at [200, 346] on div "Save" at bounding box center [196, 346] width 12 height 13
click at [83, 217] on span "Business Tax Returns (3yrs) (If Applicable)" at bounding box center [89, 214] width 97 height 14
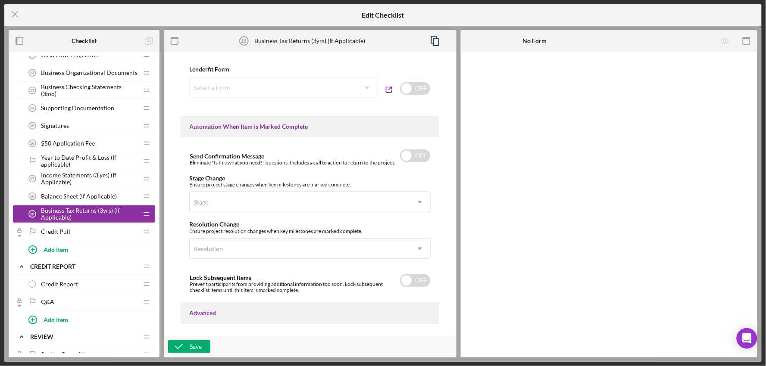
scroll to position [579, 0]
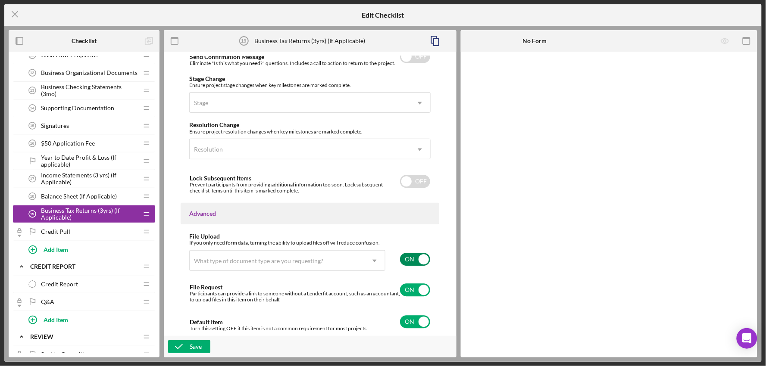
click at [419, 261] on input "checkbox" at bounding box center [415, 259] width 30 height 13
checkbox input "false"
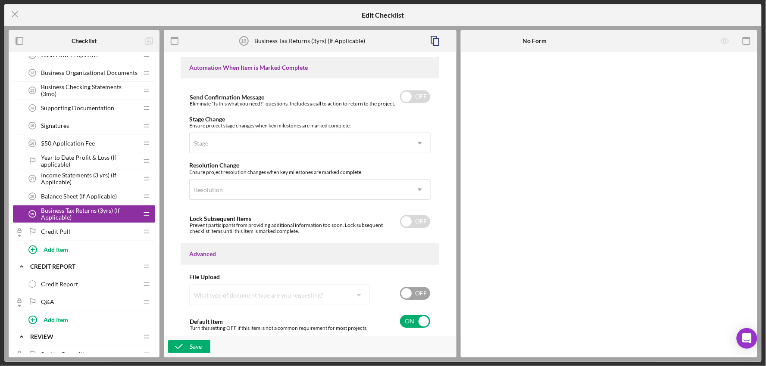
scroll to position [538, 0]
click at [406, 327] on input "checkbox" at bounding box center [415, 321] width 30 height 13
checkbox input "false"
click at [193, 348] on div "Save" at bounding box center [196, 346] width 12 height 13
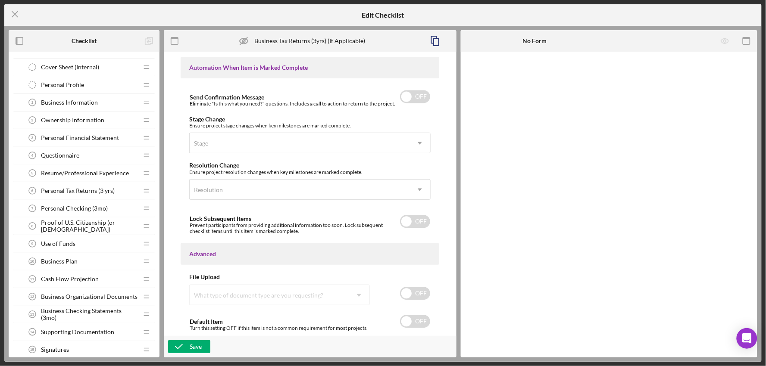
scroll to position [0, 0]
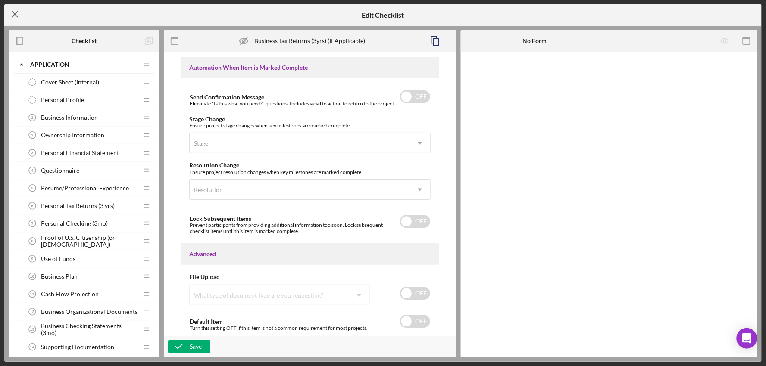
click at [15, 12] on icon "Icon/Menu Close" at bounding box center [15, 14] width 22 height 22
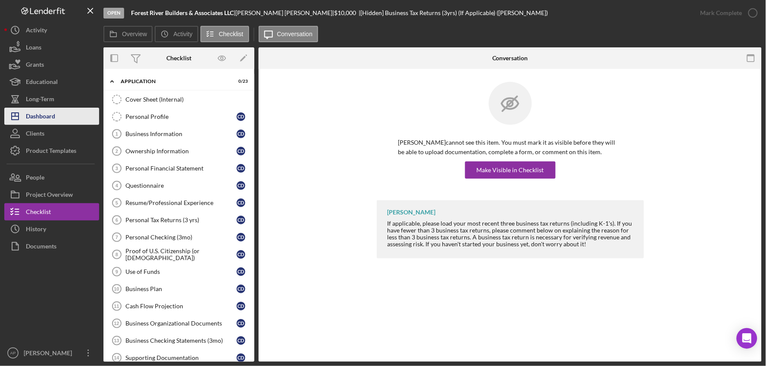
click at [52, 112] on div "Dashboard" at bounding box center [40, 117] width 29 height 19
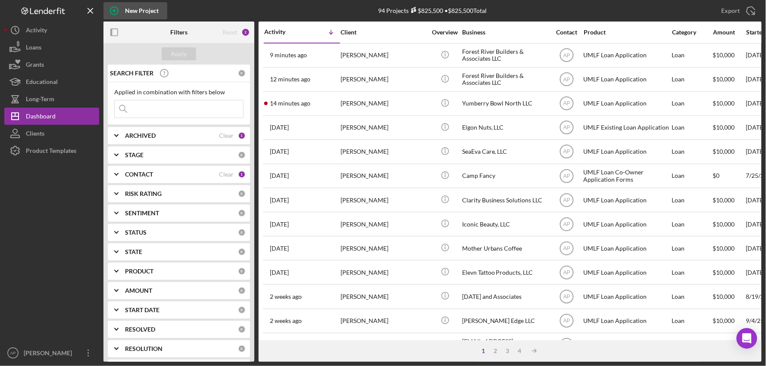
click at [139, 10] on div "New Project" at bounding box center [142, 10] width 34 height 17
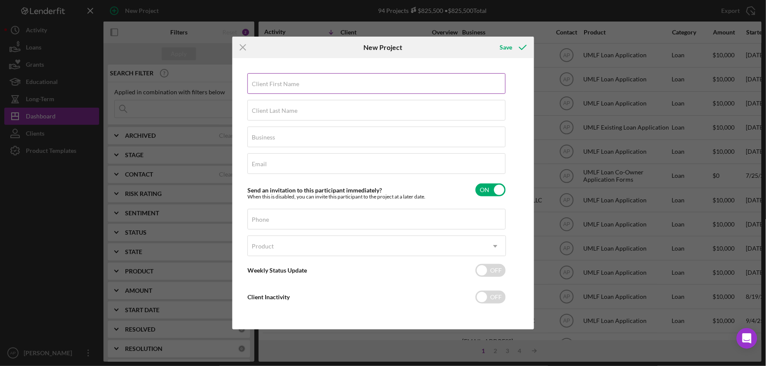
click at [345, 85] on input "Client First Name" at bounding box center [376, 83] width 258 height 21
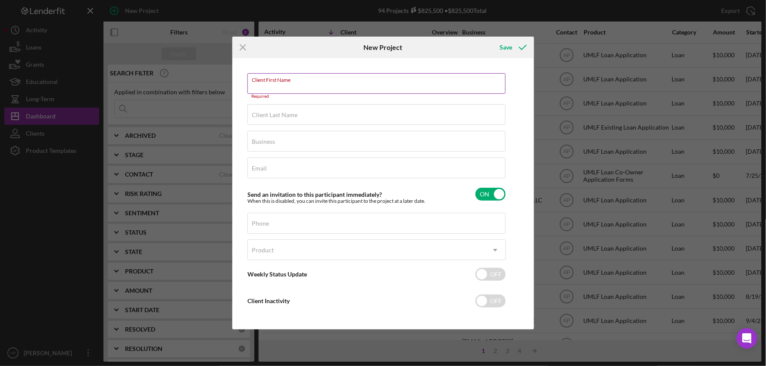
click at [317, 87] on input "Client First Name" at bounding box center [376, 83] width 258 height 21
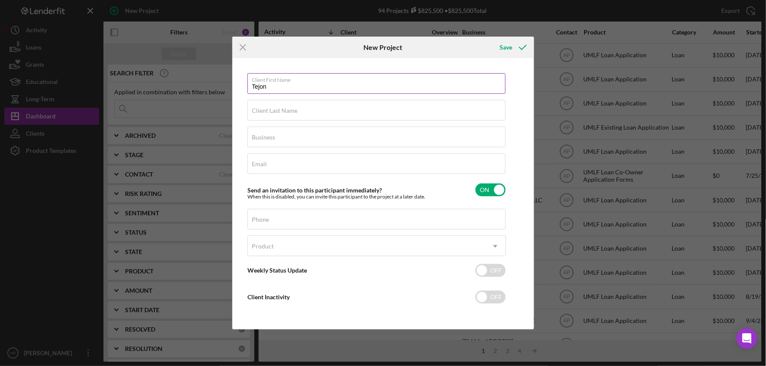
type input "Tejon"
type input "[PERSON_NAME]"
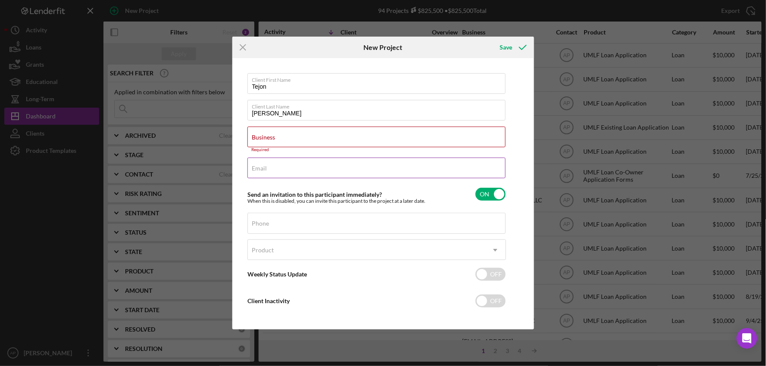
click at [296, 170] on div "Email Required" at bounding box center [376, 169] width 258 height 22
paste input "[EMAIL_ADDRESS][DOMAIN_NAME]"
type input "[EMAIL_ADDRESS][DOMAIN_NAME]"
click at [300, 134] on div "Business Required" at bounding box center [376, 140] width 258 height 26
paste input "Dog Magnet Training LLC"
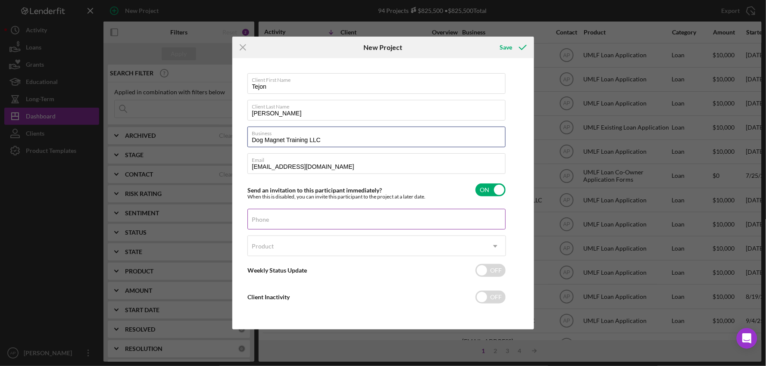
type input "Dog Magnet Training LLC"
click at [268, 225] on input "Phone" at bounding box center [376, 219] width 258 height 21
click at [269, 223] on label "Phone" at bounding box center [260, 219] width 17 height 7
click at [301, 223] on input "Phone" at bounding box center [376, 219] width 258 height 21
paste input "[PHONE_NUMBER]"
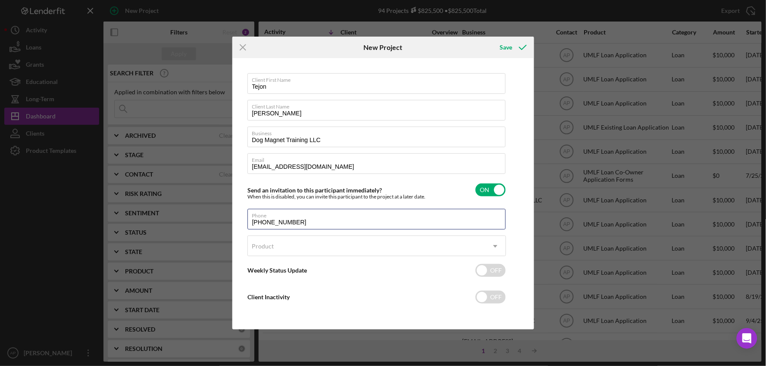
type input "[PHONE_NUMBER]"
click at [367, 247] on div "Product" at bounding box center [366, 247] width 237 height 20
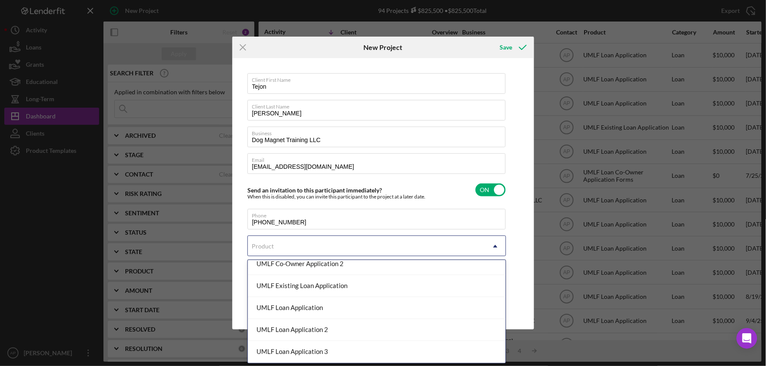
scroll to position [143, 0]
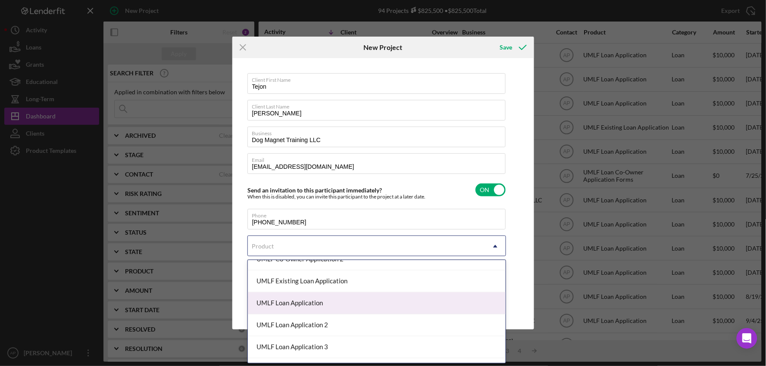
click at [318, 303] on div "UMLF Loan Application" at bounding box center [377, 304] width 258 height 22
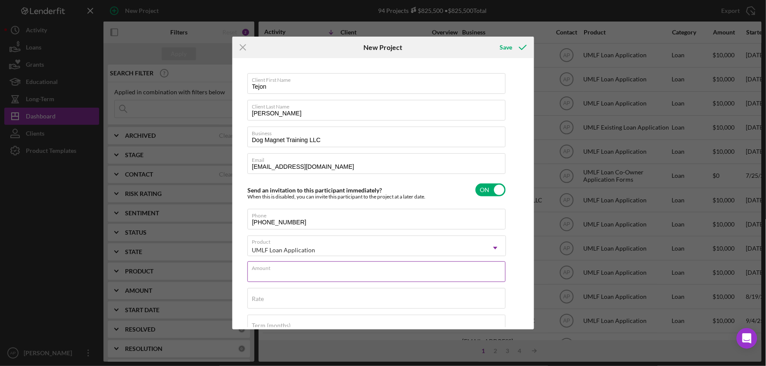
click at [320, 274] on input "Amount" at bounding box center [376, 271] width 258 height 21
type input "$10,000"
click at [505, 48] on div "Save" at bounding box center [505, 47] width 12 height 17
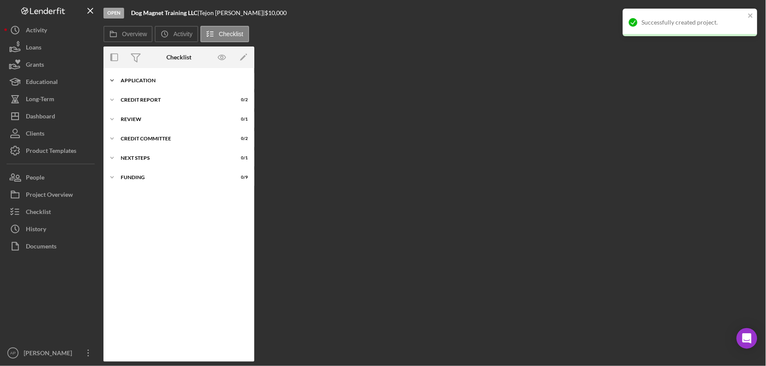
click at [143, 85] on div "Icon/Expander Application 0 / 23" at bounding box center [178, 80] width 151 height 17
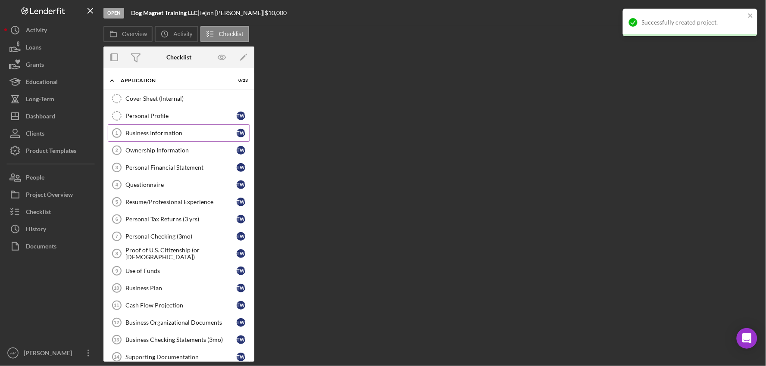
click at [143, 131] on div "Business Information" at bounding box center [180, 133] width 111 height 7
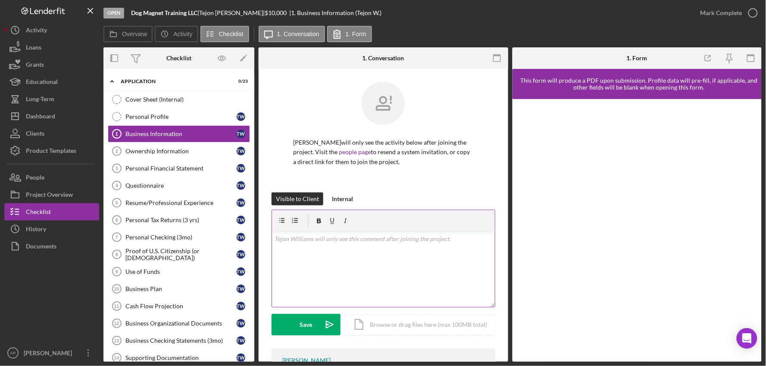
click at [295, 239] on p at bounding box center [383, 238] width 218 height 9
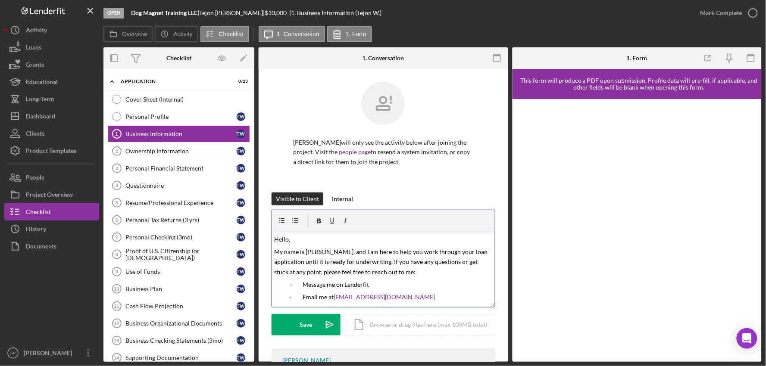
click at [287, 240] on span "Hello," at bounding box center [282, 239] width 16 height 7
click at [369, 332] on div "Icon/Document Browse or drag files here (max 100MB total) Tap to choose files o…" at bounding box center [420, 325] width 150 height 22
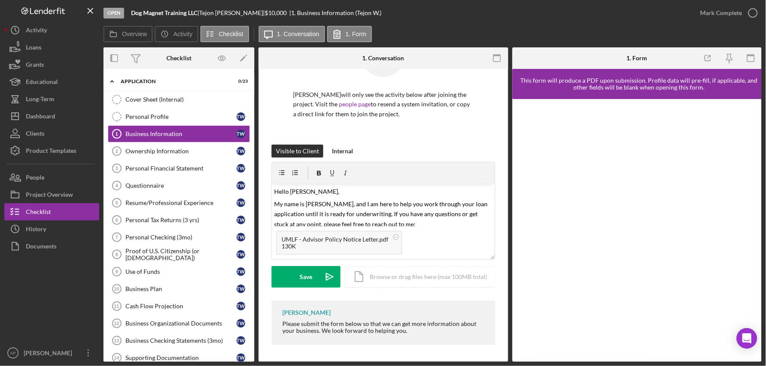
scroll to position [49, 0]
click at [317, 278] on button "Save Icon/icon-invite-send" at bounding box center [305, 277] width 69 height 22
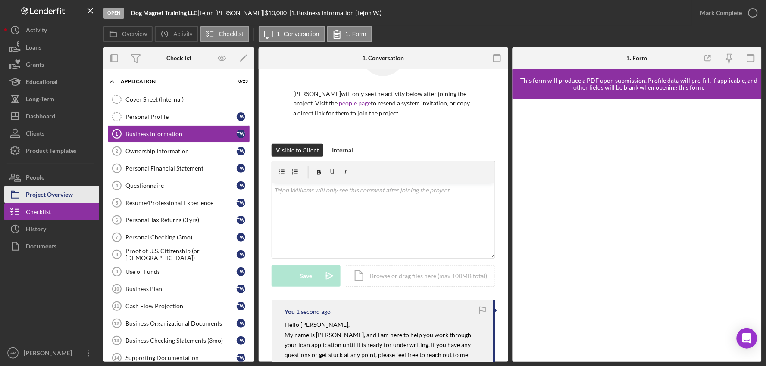
click at [77, 186] on button "Project Overview" at bounding box center [51, 194] width 95 height 17
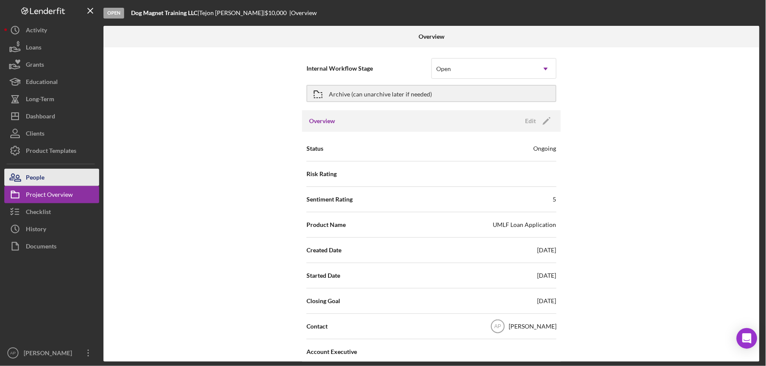
click at [65, 176] on button "People" at bounding box center [51, 177] width 95 height 17
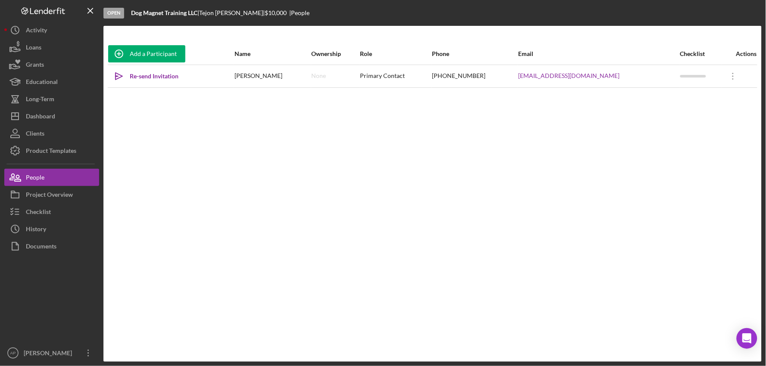
drag, startPoint x: 614, startPoint y: 83, endPoint x: 488, endPoint y: 87, distance: 125.8
click at [488, 87] on tr "Icon/icon-invite-send Re-send Invitation [PERSON_NAME] None Primary Contact [PH…" at bounding box center [432, 76] width 649 height 23
copy tr "[EMAIL_ADDRESS][DOMAIN_NAME]"
click at [665, 260] on div "Add a Participant Name Ownership Role Phone Email Checklist Actions Icon/icon-i…" at bounding box center [432, 194] width 658 height 302
click at [56, 118] on button "Icon/Dashboard Dashboard" at bounding box center [51, 116] width 95 height 17
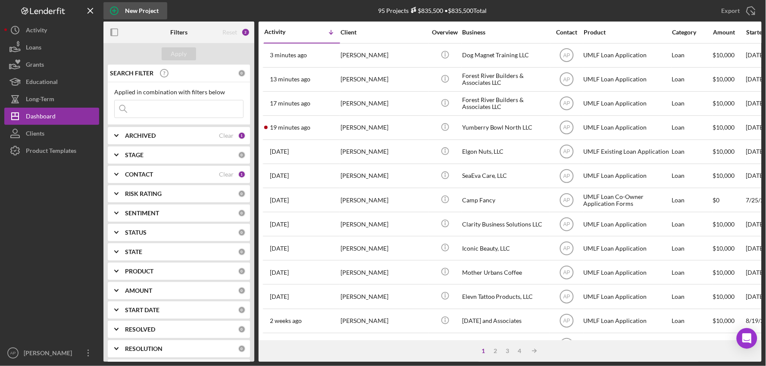
click at [136, 9] on div "New Project" at bounding box center [142, 10] width 34 height 17
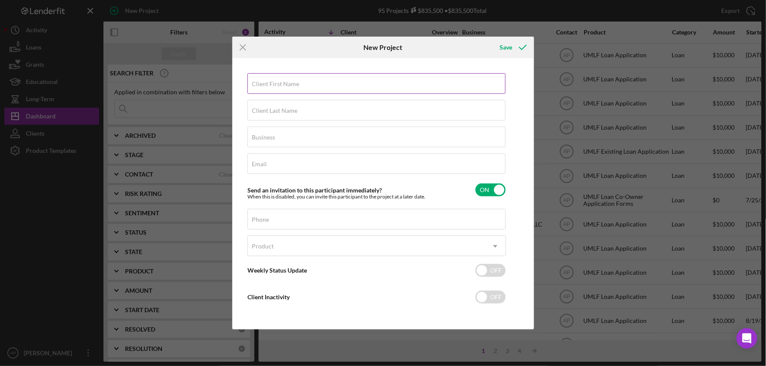
click at [291, 85] on label "Client First Name" at bounding box center [275, 84] width 47 height 7
click at [291, 85] on input "Client First Name" at bounding box center [376, 83] width 258 height 21
type input "j"
type input "[PERSON_NAME]"
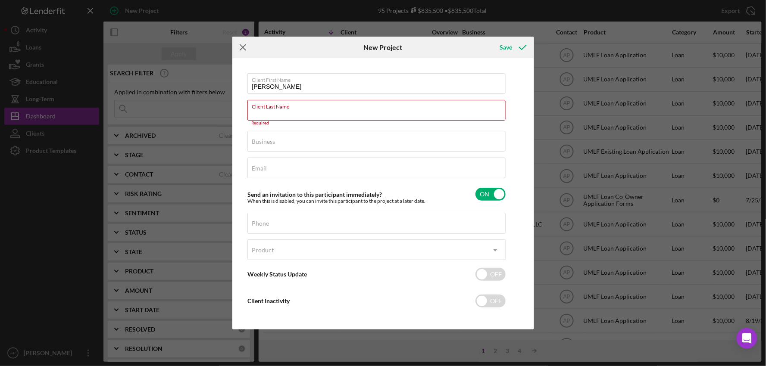
click at [236, 48] on icon "Icon/Menu Close" at bounding box center [243, 48] width 22 height 22
